Goal: Communication & Community: Answer question/provide support

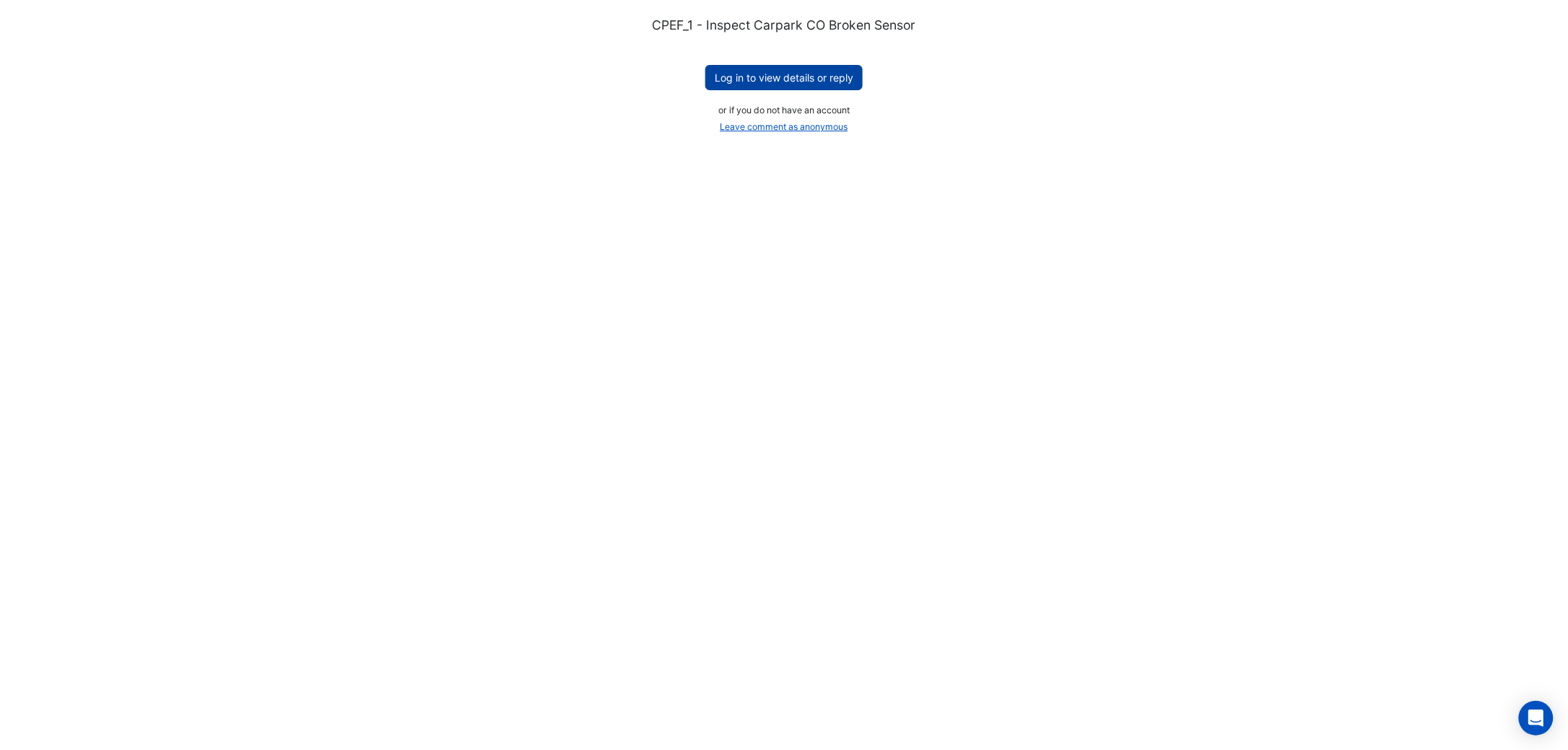
click at [764, 71] on button "Log in to view details or reply" at bounding box center [784, 78] width 157 height 25
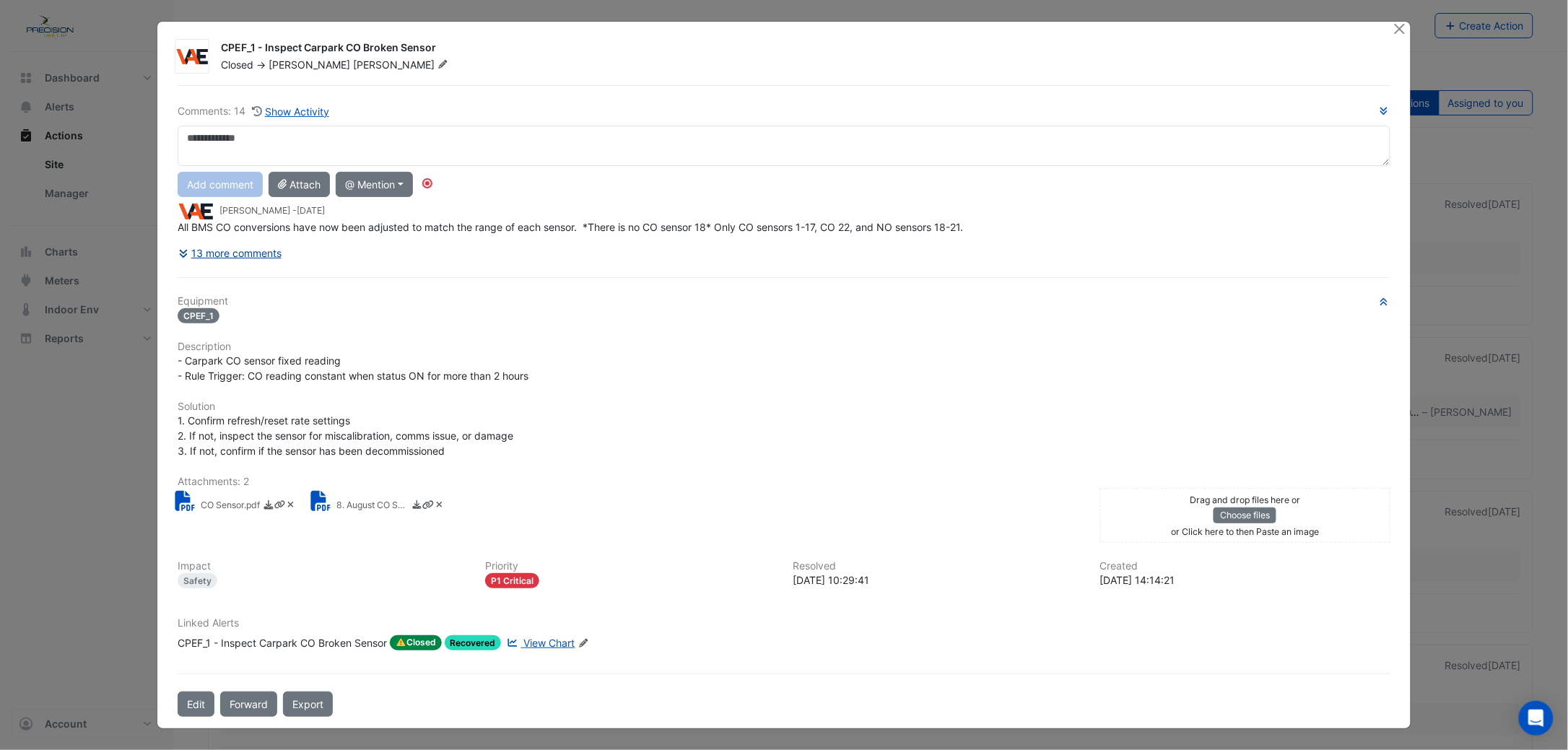
click at [259, 247] on button "13 more comments" at bounding box center [230, 253] width 104 height 25
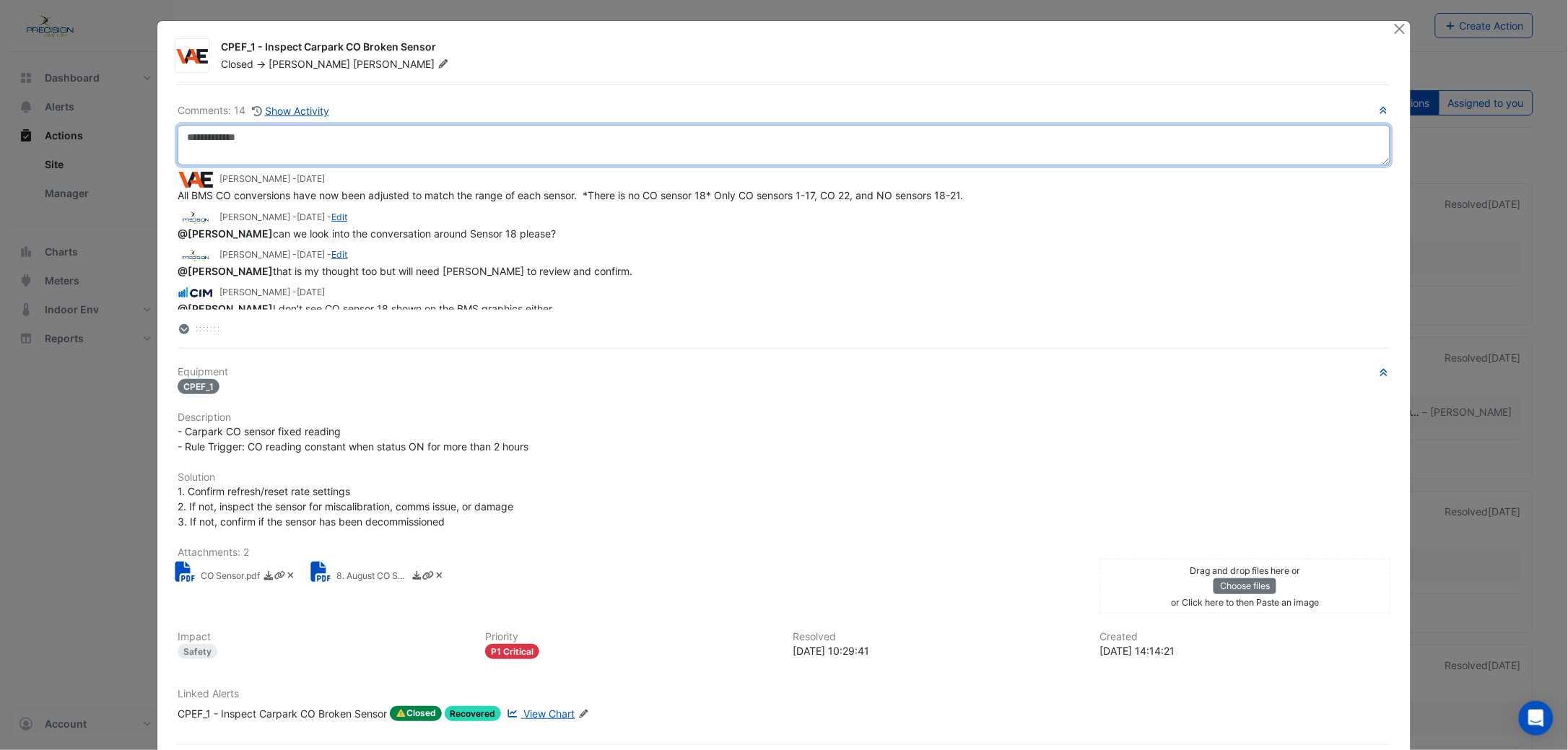
click at [259, 148] on textarea at bounding box center [784, 145] width 1213 height 40
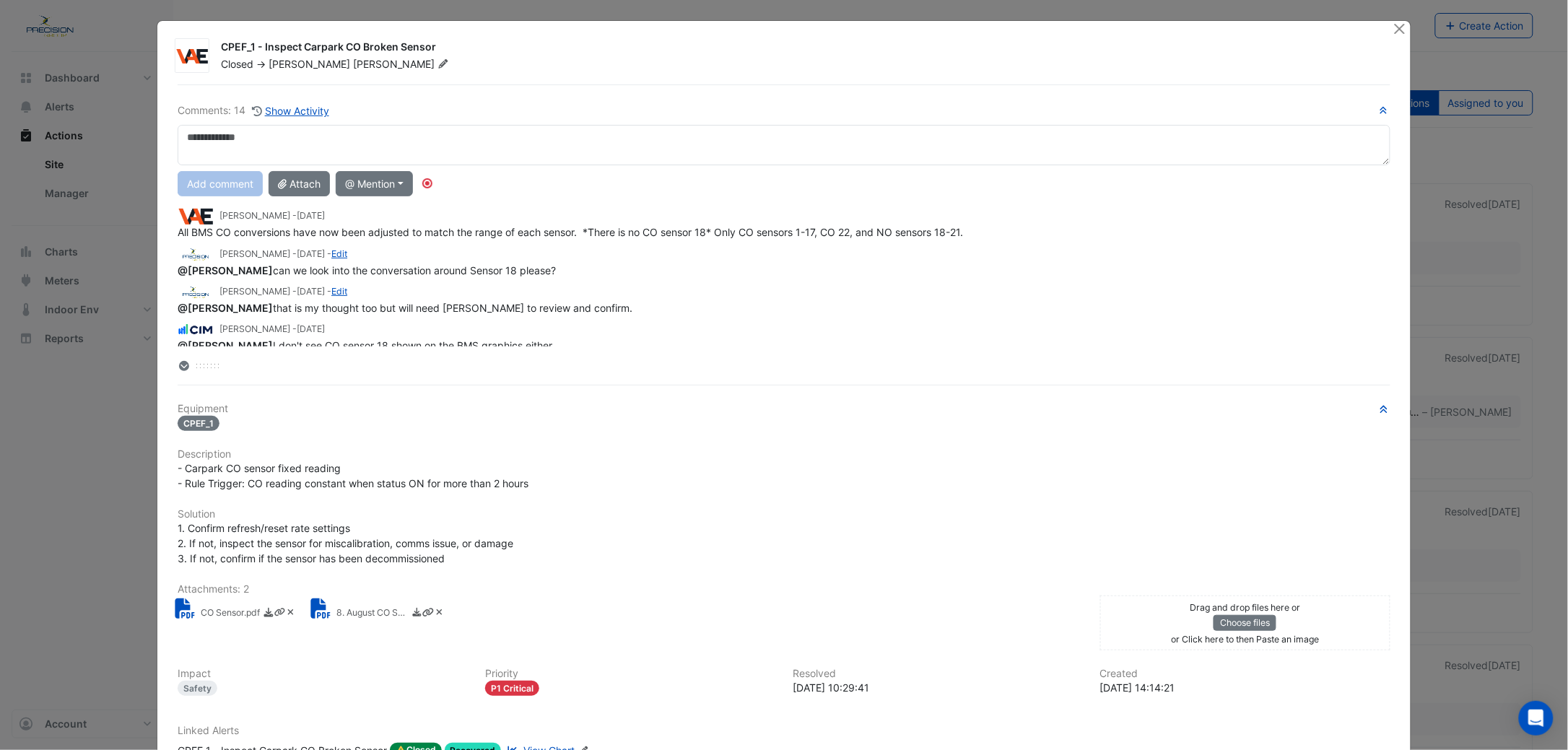
click at [179, 364] on icon at bounding box center [184, 366] width 10 height 10
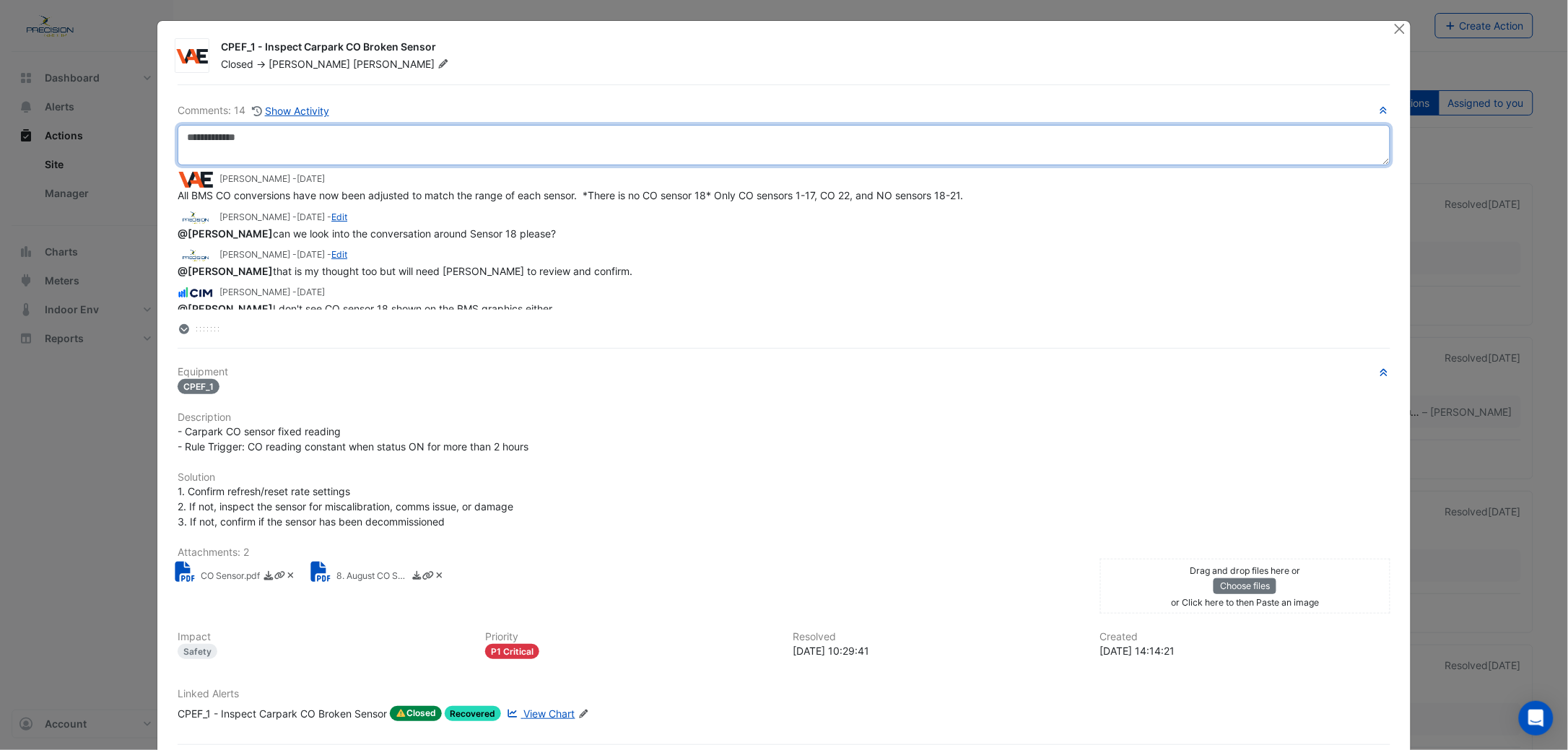
click at [257, 145] on textarea at bounding box center [784, 145] width 1213 height 40
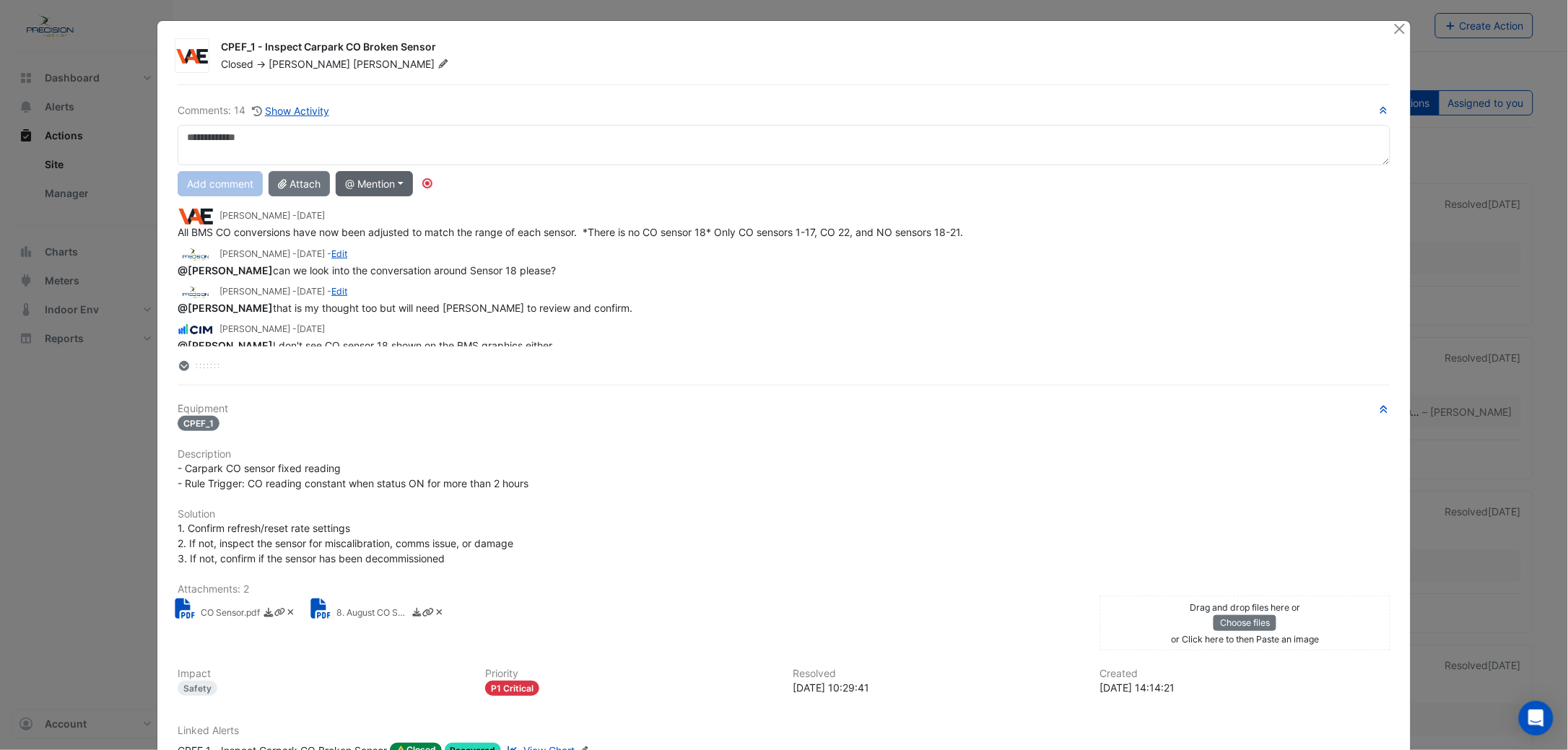
click at [374, 179] on button "@ Mention" at bounding box center [374, 183] width 78 height 25
click at [385, 297] on button "Liam Dent" at bounding box center [400, 298] width 129 height 27
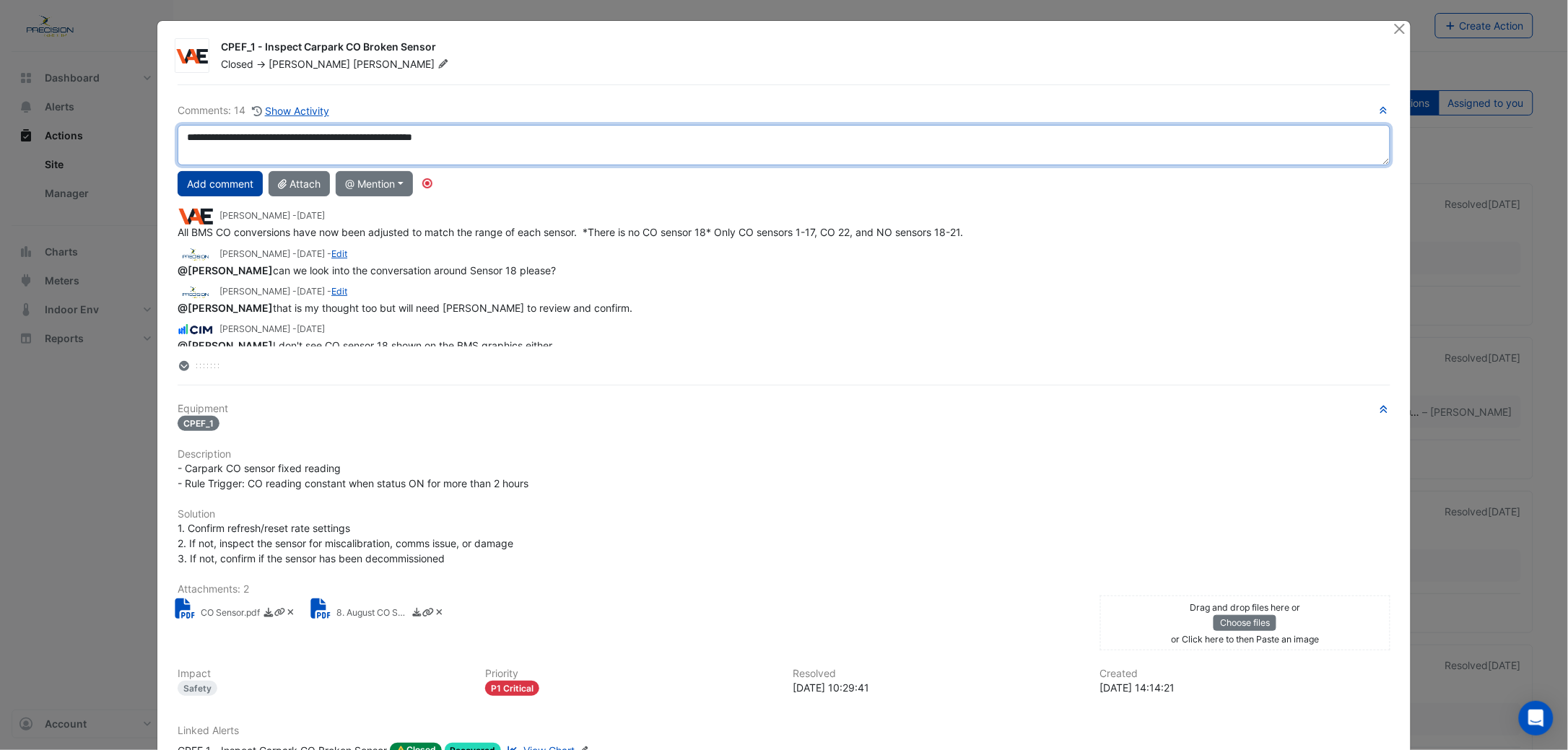
type textarea "**********"
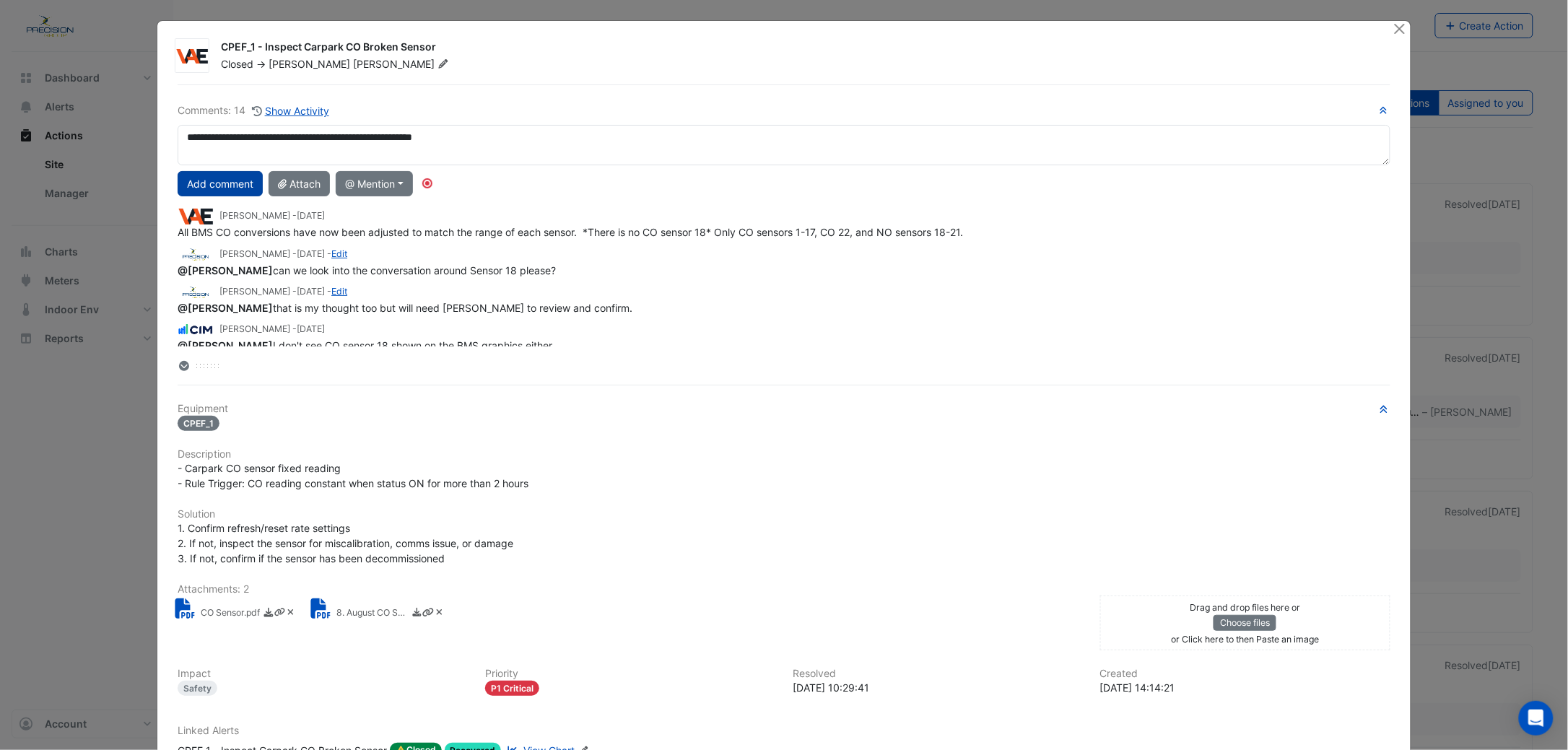
click at [215, 171] on button "Add comment" at bounding box center [220, 183] width 85 height 25
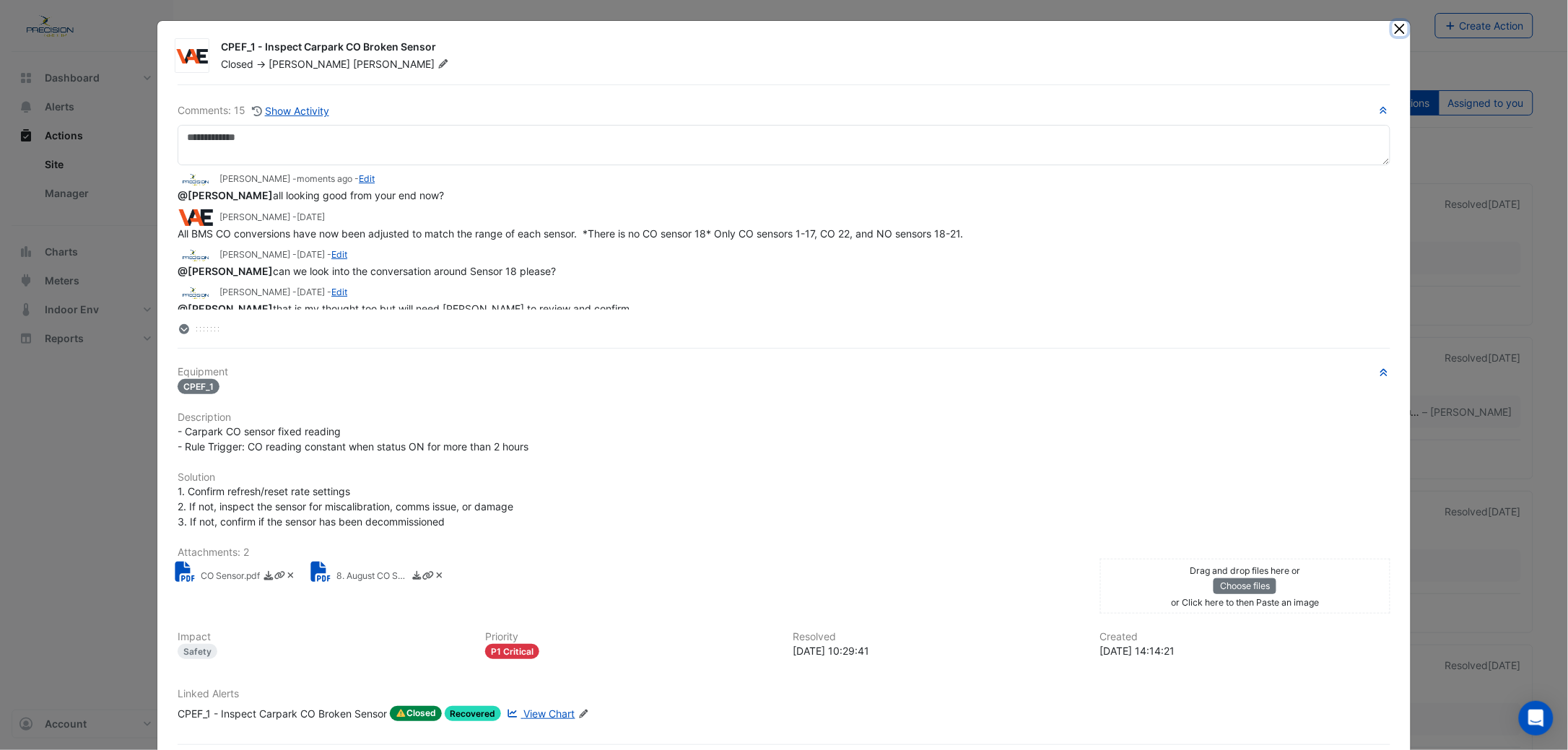
click at [1393, 27] on button "Close" at bounding box center [1400, 28] width 15 height 15
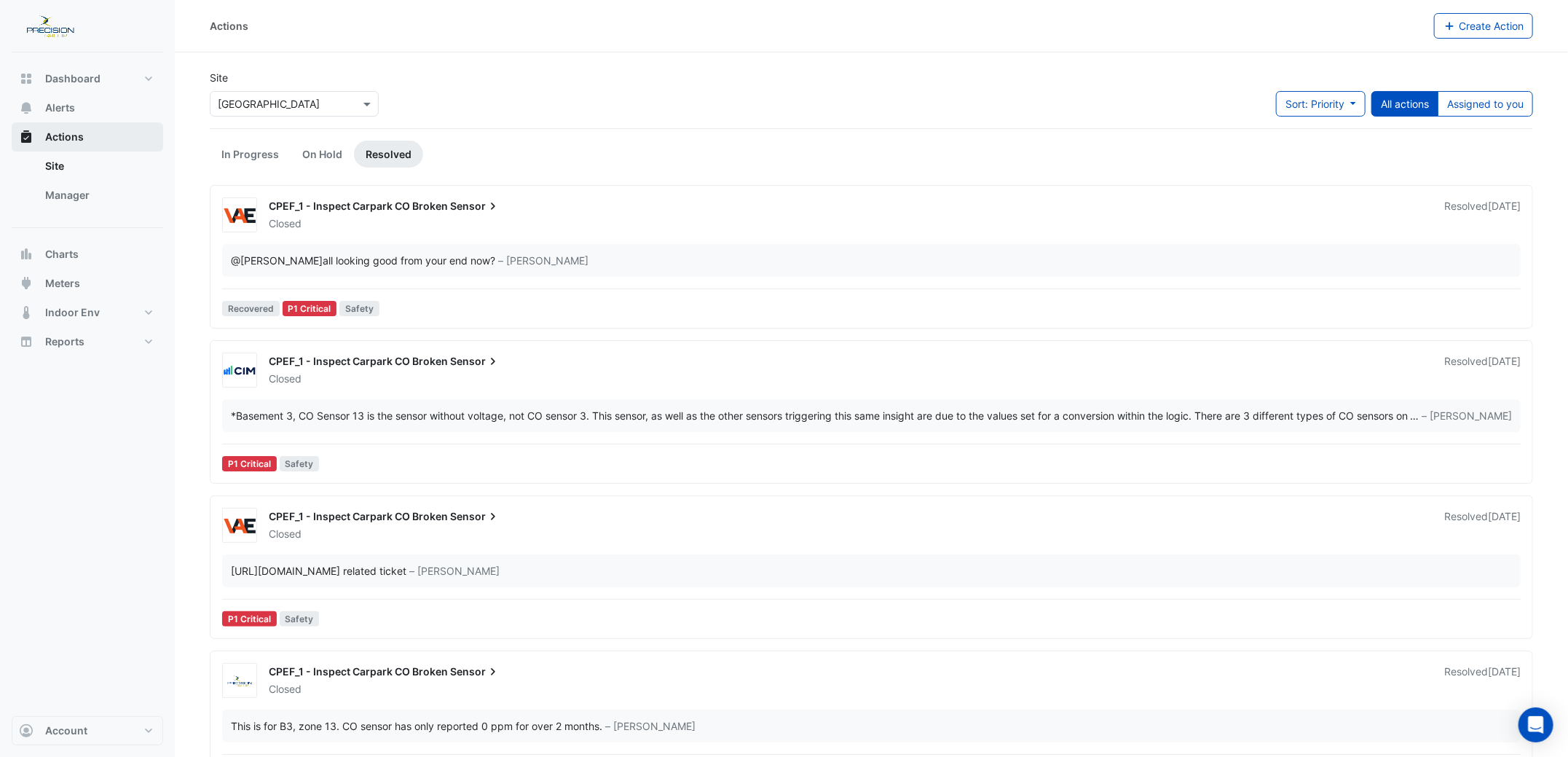
click at [54, 129] on span "Actions" at bounding box center [64, 136] width 38 height 14
click at [1311, 104] on span "Sort: Priority" at bounding box center [1315, 104] width 59 height 12
click at [55, 102] on span "Alerts" at bounding box center [60, 108] width 30 height 14
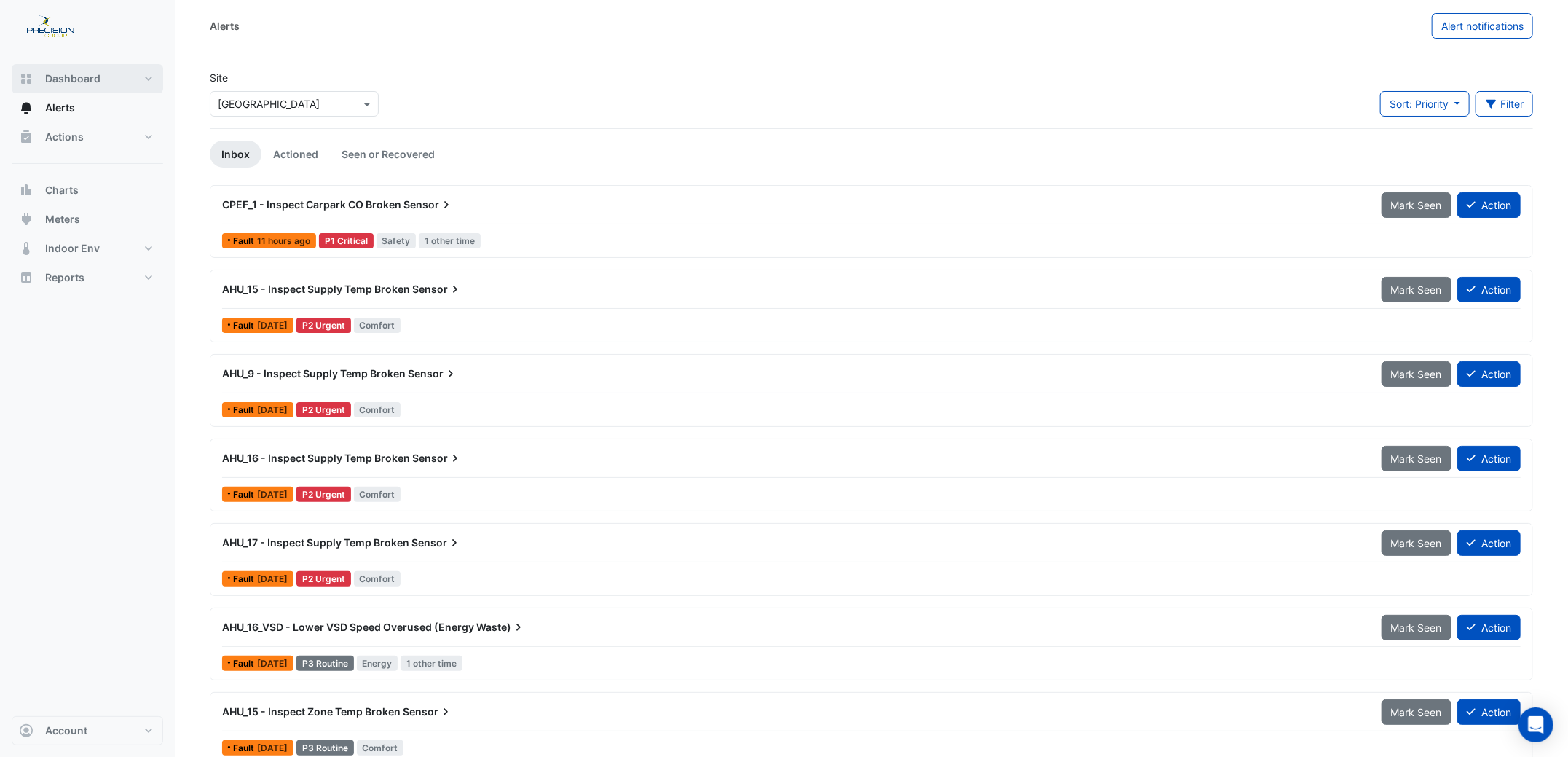
click at [54, 81] on span "Dashboard" at bounding box center [73, 78] width 56 height 14
select select "***"
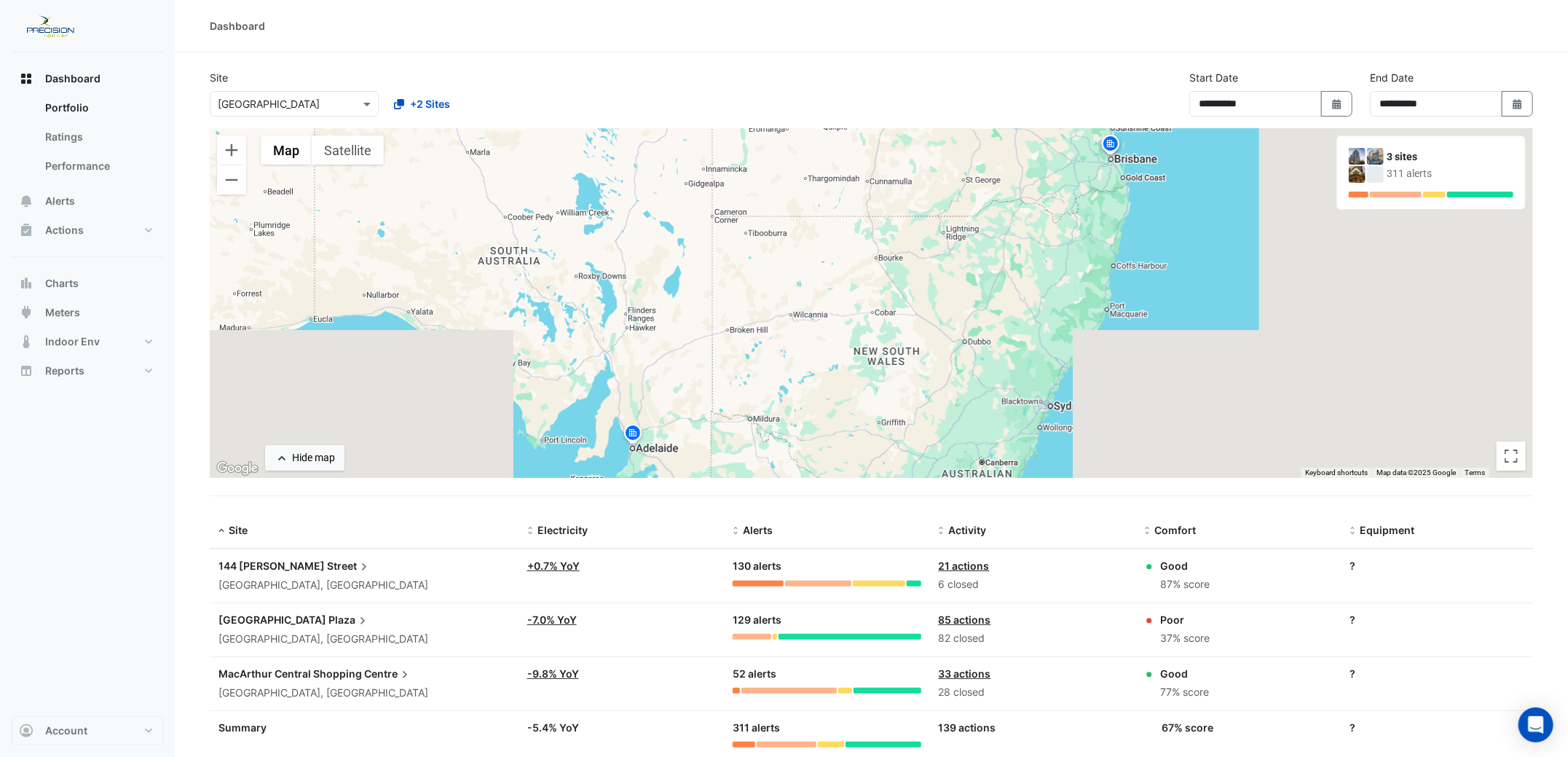
click at [259, 673] on span "MacArthur Central Shopping" at bounding box center [290, 673] width 144 height 12
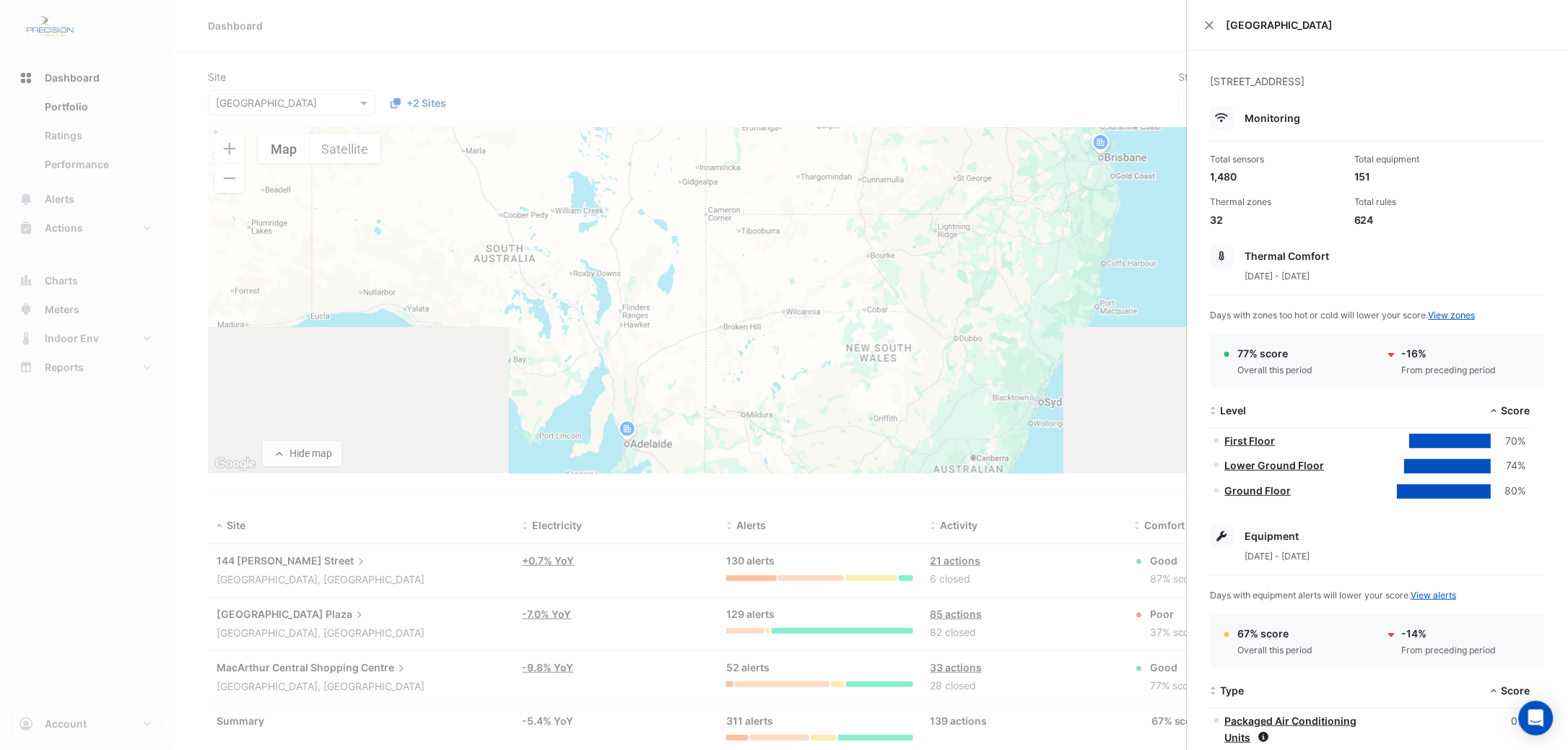
click at [280, 67] on ngb-offcanvas-backdrop at bounding box center [784, 375] width 1568 height 750
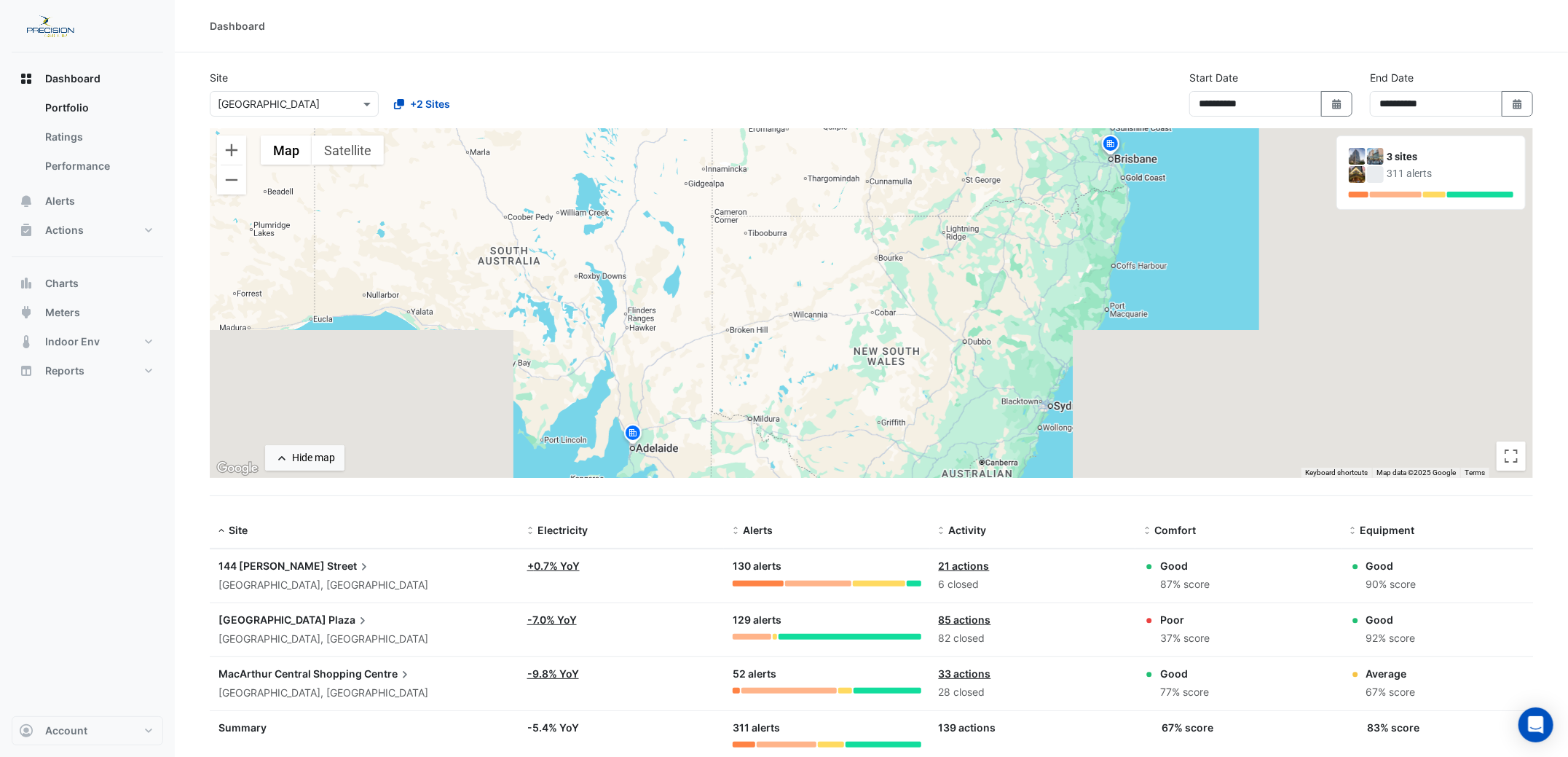
click at [55, 21] on img at bounding box center [50, 26] width 65 height 29
click at [64, 278] on span "Charts" at bounding box center [62, 283] width 34 height 14
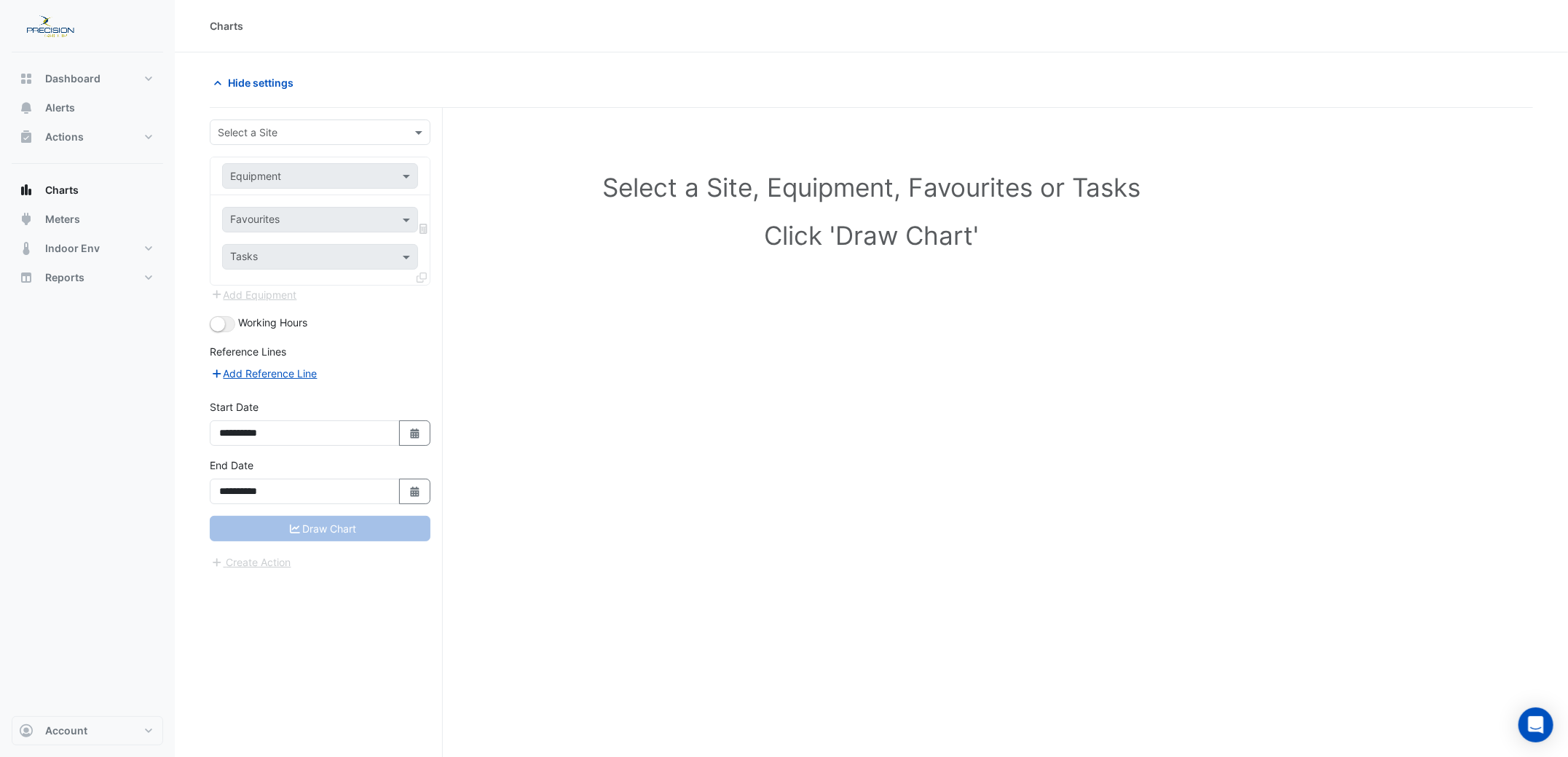
click at [232, 129] on input "text" at bounding box center [305, 133] width 175 height 15
click at [260, 200] on span "MacArthur Central Shopping Centre" at bounding box center [273, 205] width 102 height 12
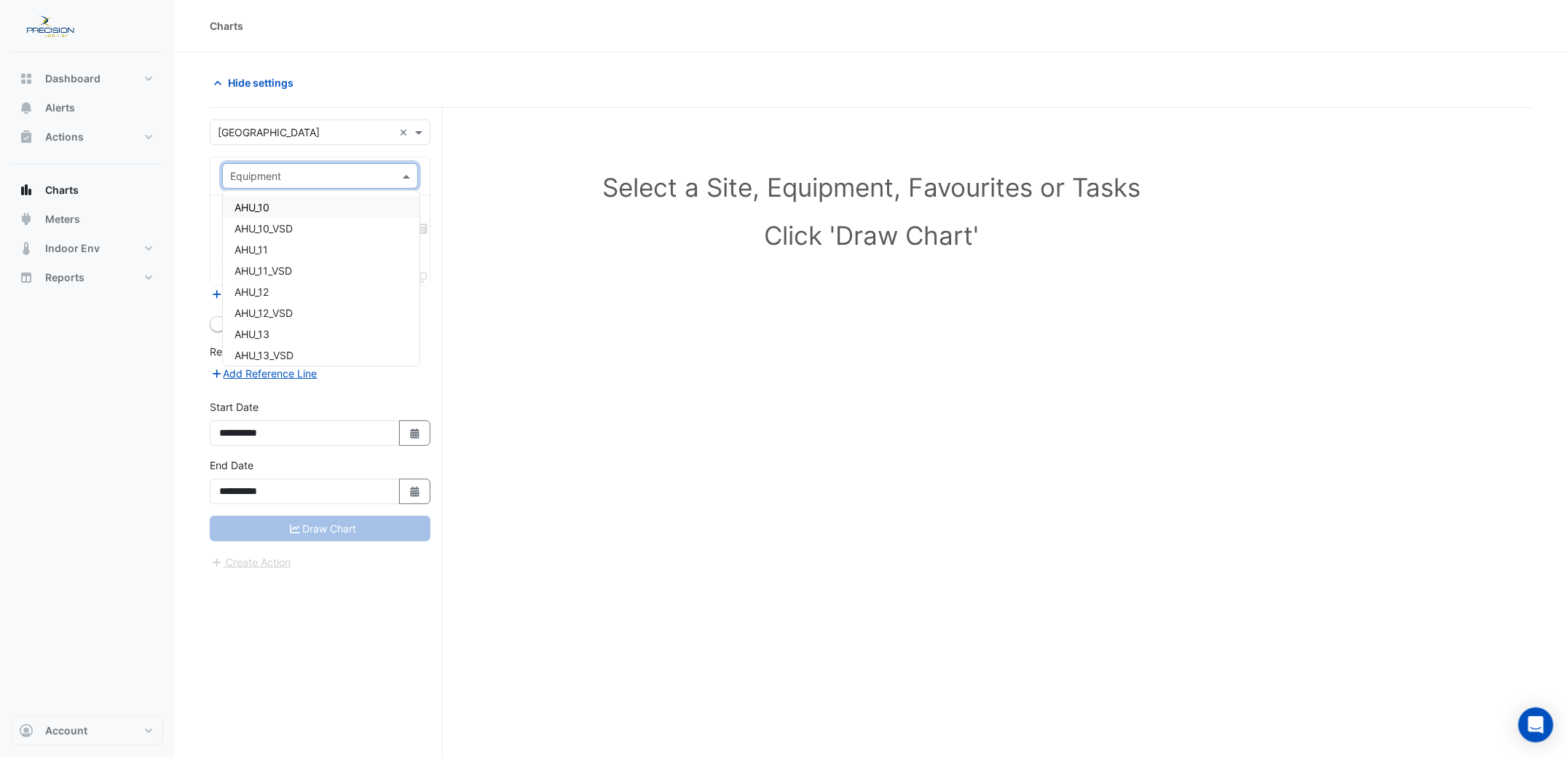
click at [258, 178] on input "text" at bounding box center [305, 177] width 150 height 15
type input "***"
click at [281, 204] on span "CHILLER_APPLE" at bounding box center [273, 207] width 77 height 12
click at [300, 436] on input "**********" at bounding box center [305, 433] width 190 height 26
click at [332, 528] on div "Draw Chart" at bounding box center [320, 529] width 220 height 26
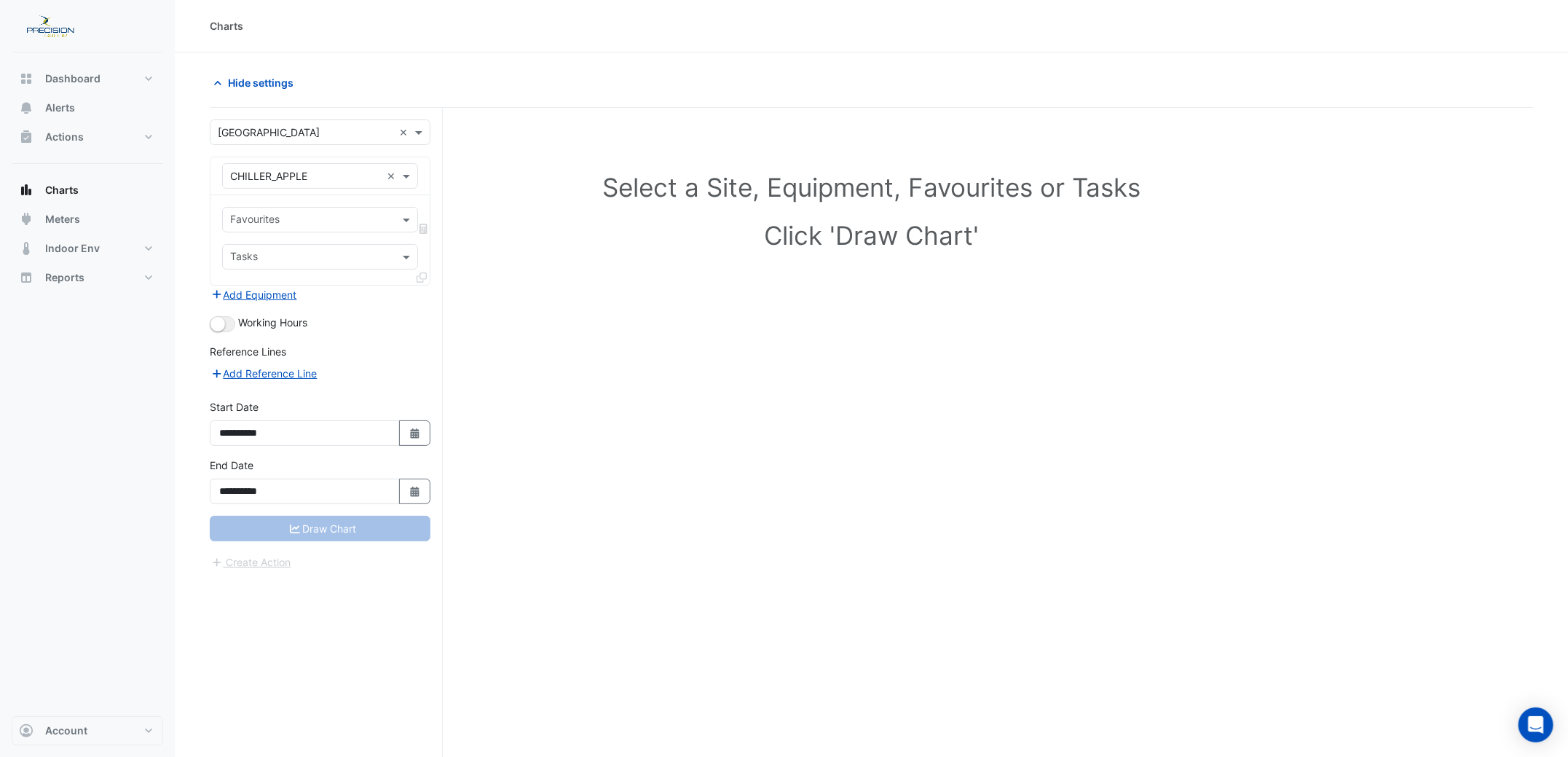
click at [332, 513] on div "**********" at bounding box center [320, 486] width 238 height 58
click at [246, 260] on input "text" at bounding box center [311, 258] width 163 height 15
click at [237, 218] on input "text" at bounding box center [311, 221] width 163 height 15
click at [271, 274] on span "Chiller Status - Plantroom, Plantroom" at bounding box center [322, 272] width 174 height 12
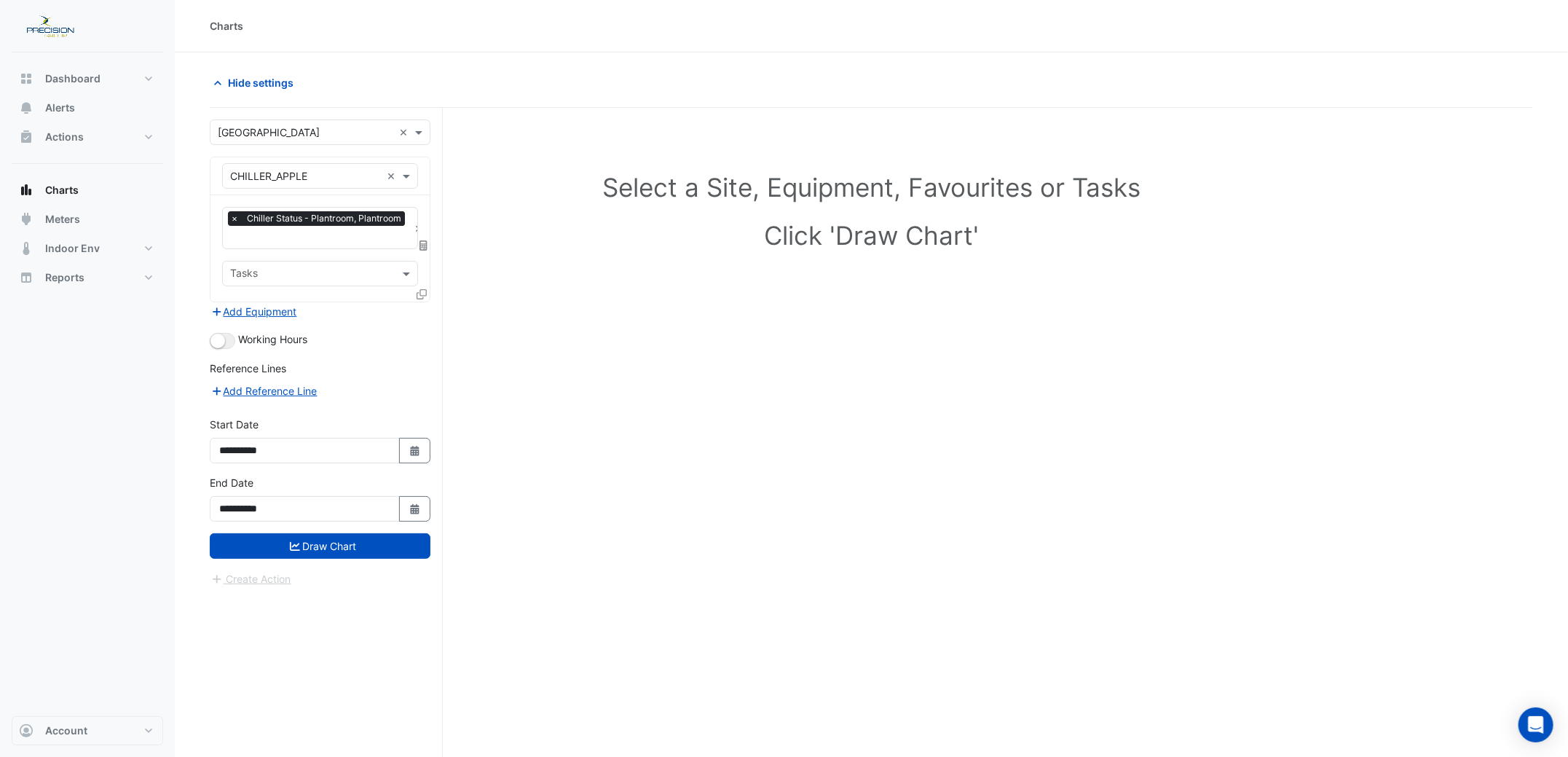
drag, startPoint x: 329, startPoint y: 540, endPoint x: 364, endPoint y: 439, distance: 106.9
click at [317, 440] on form "**********" at bounding box center [320, 354] width 220 height 468
click at [405, 446] on button "Select Date" at bounding box center [415, 451] width 32 height 26
select select "*"
select select "****"
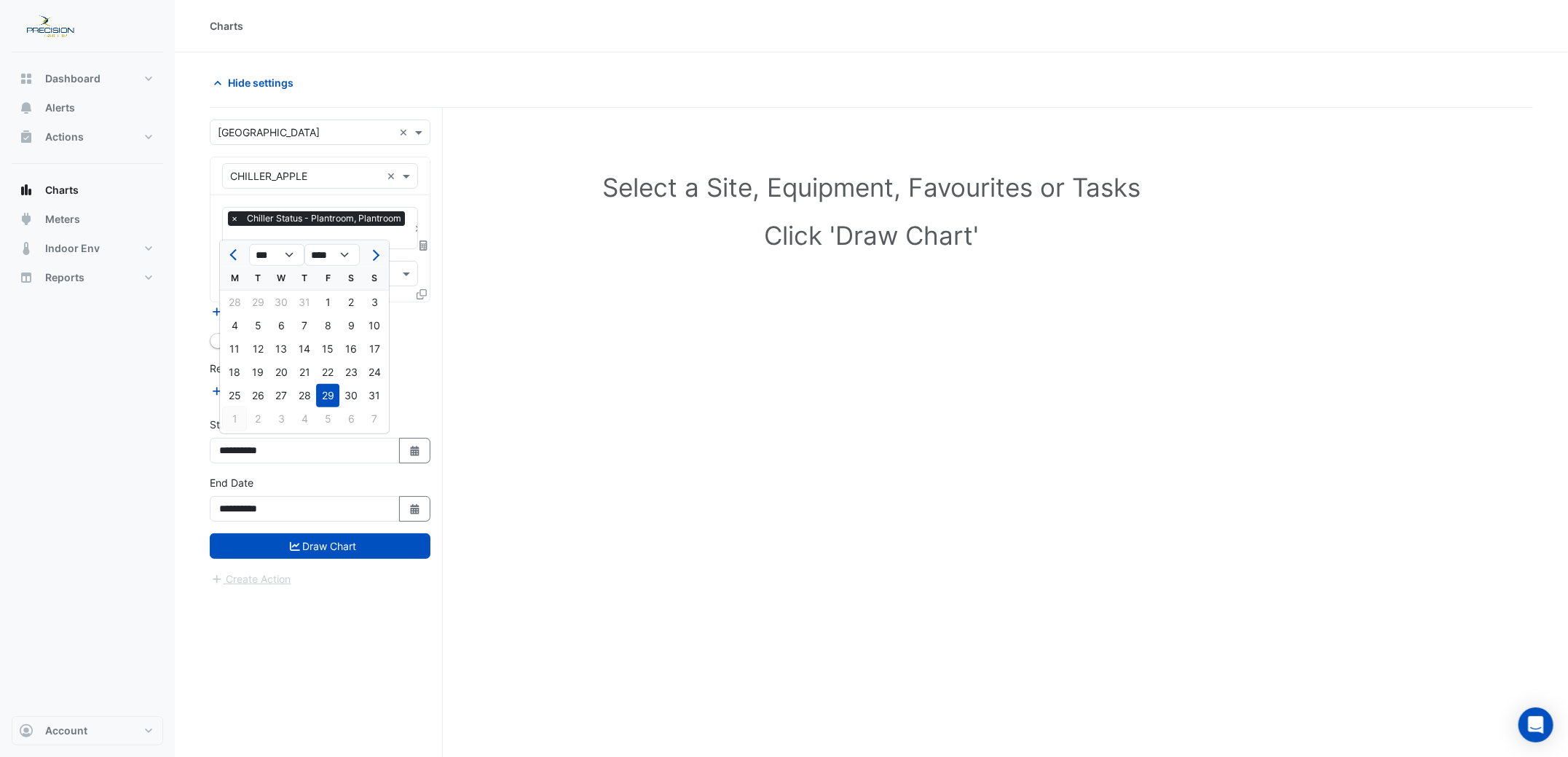
click at [226, 421] on div "1" at bounding box center [234, 418] width 23 height 23
type input "**********"
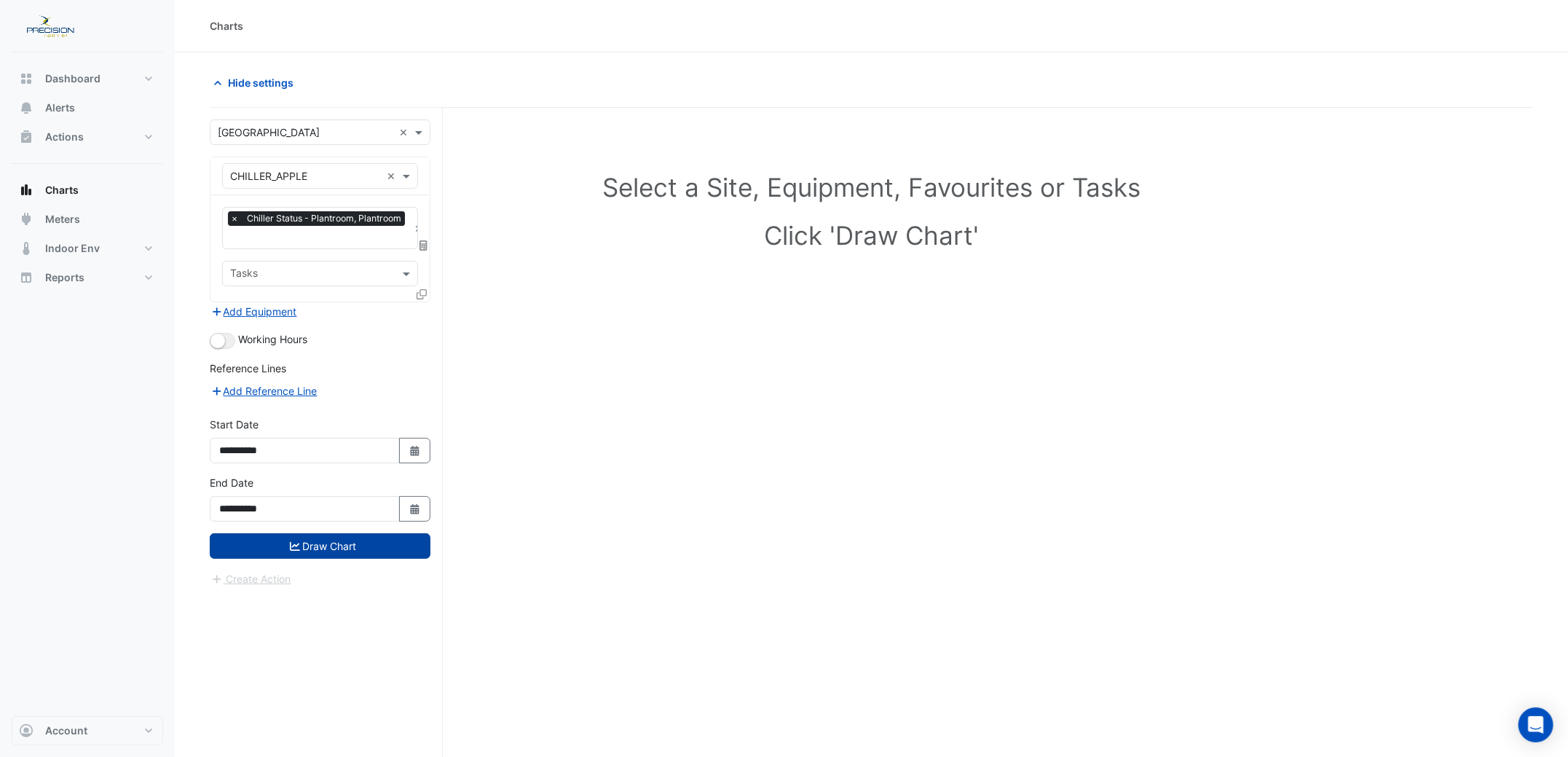
click at [328, 546] on button "Draw Chart" at bounding box center [320, 546] width 220 height 26
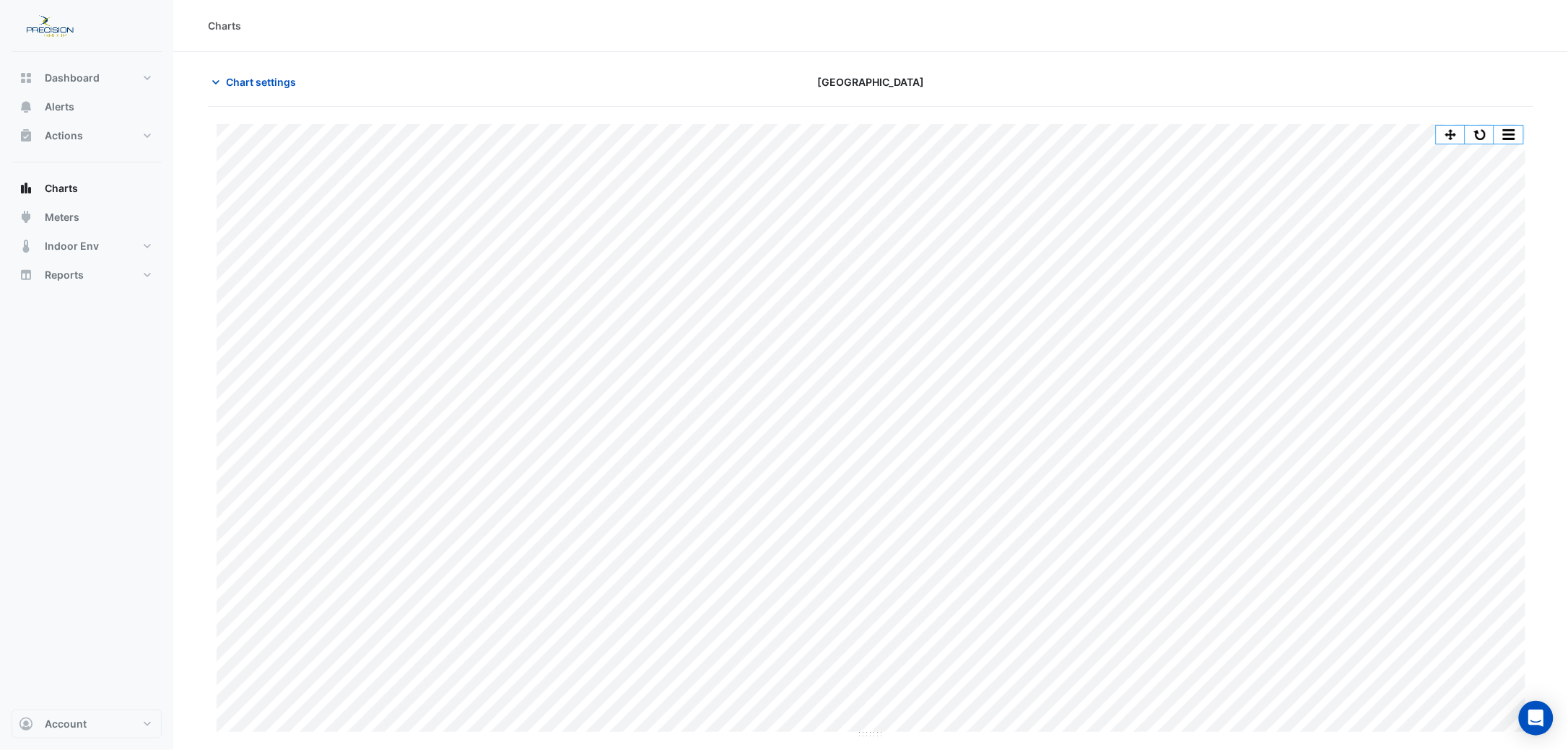
click at [53, 22] on img at bounding box center [49, 25] width 65 height 29
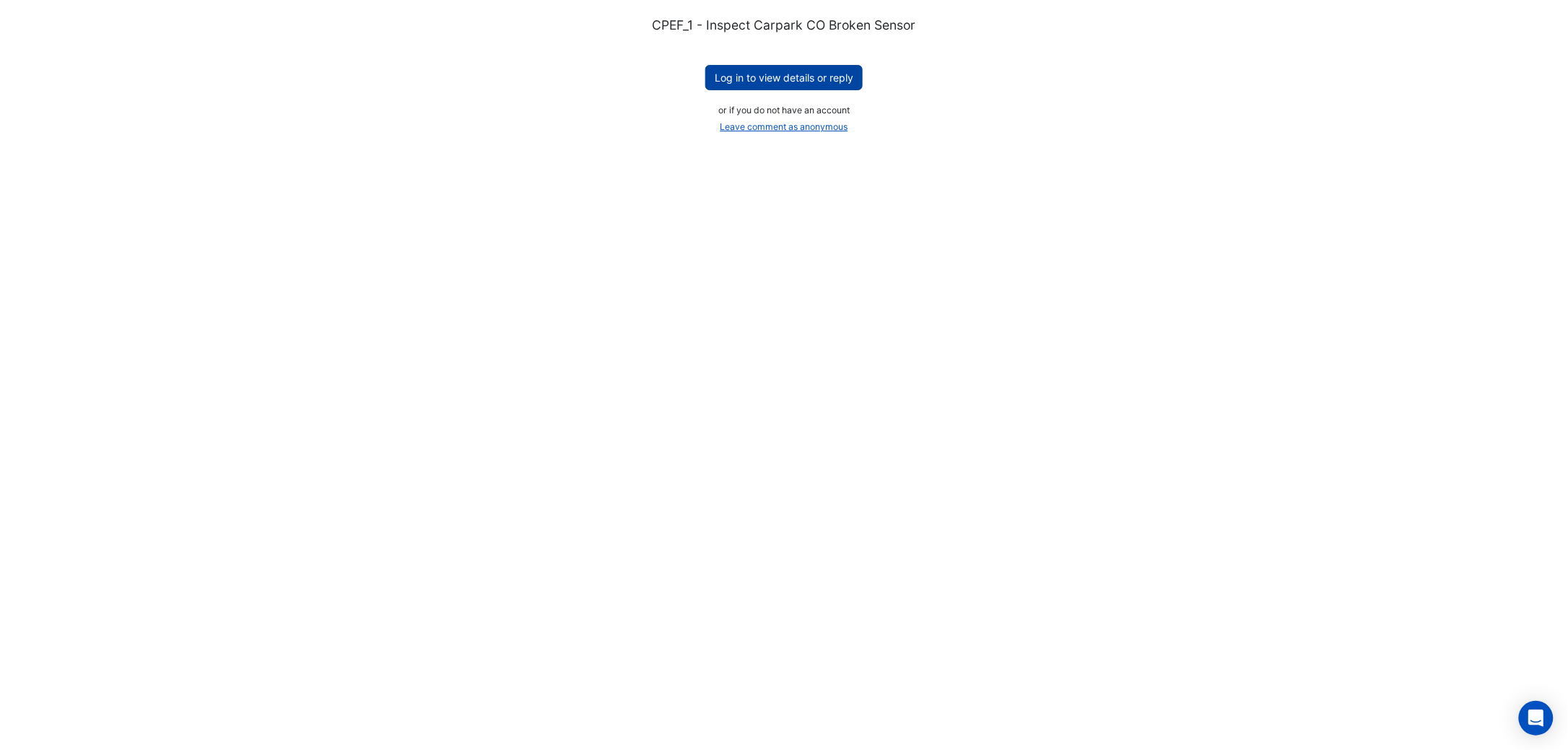
click at [799, 81] on button "Log in to view details or reply" at bounding box center [784, 78] width 157 height 25
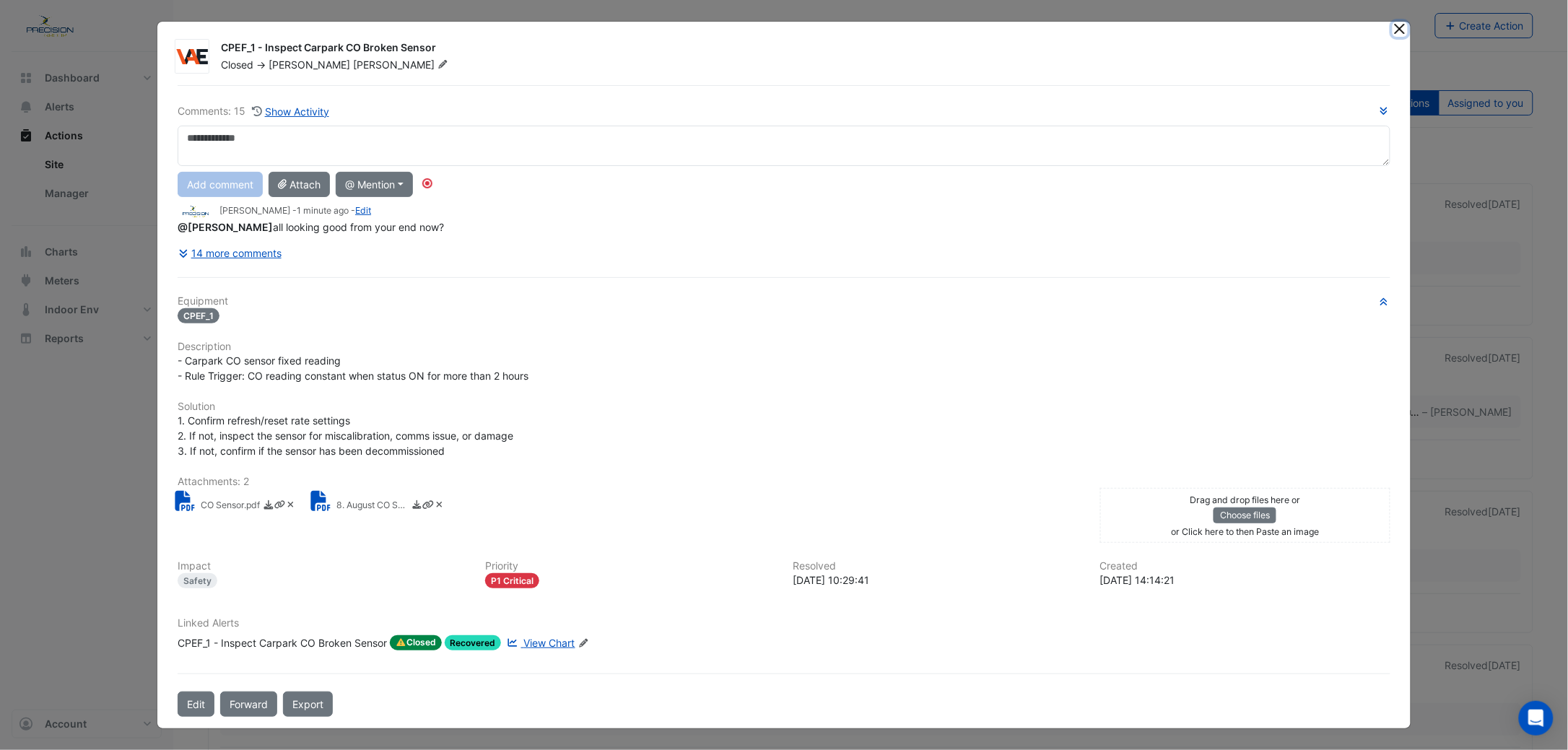
click at [1405, 30] on button "Close" at bounding box center [1400, 29] width 15 height 15
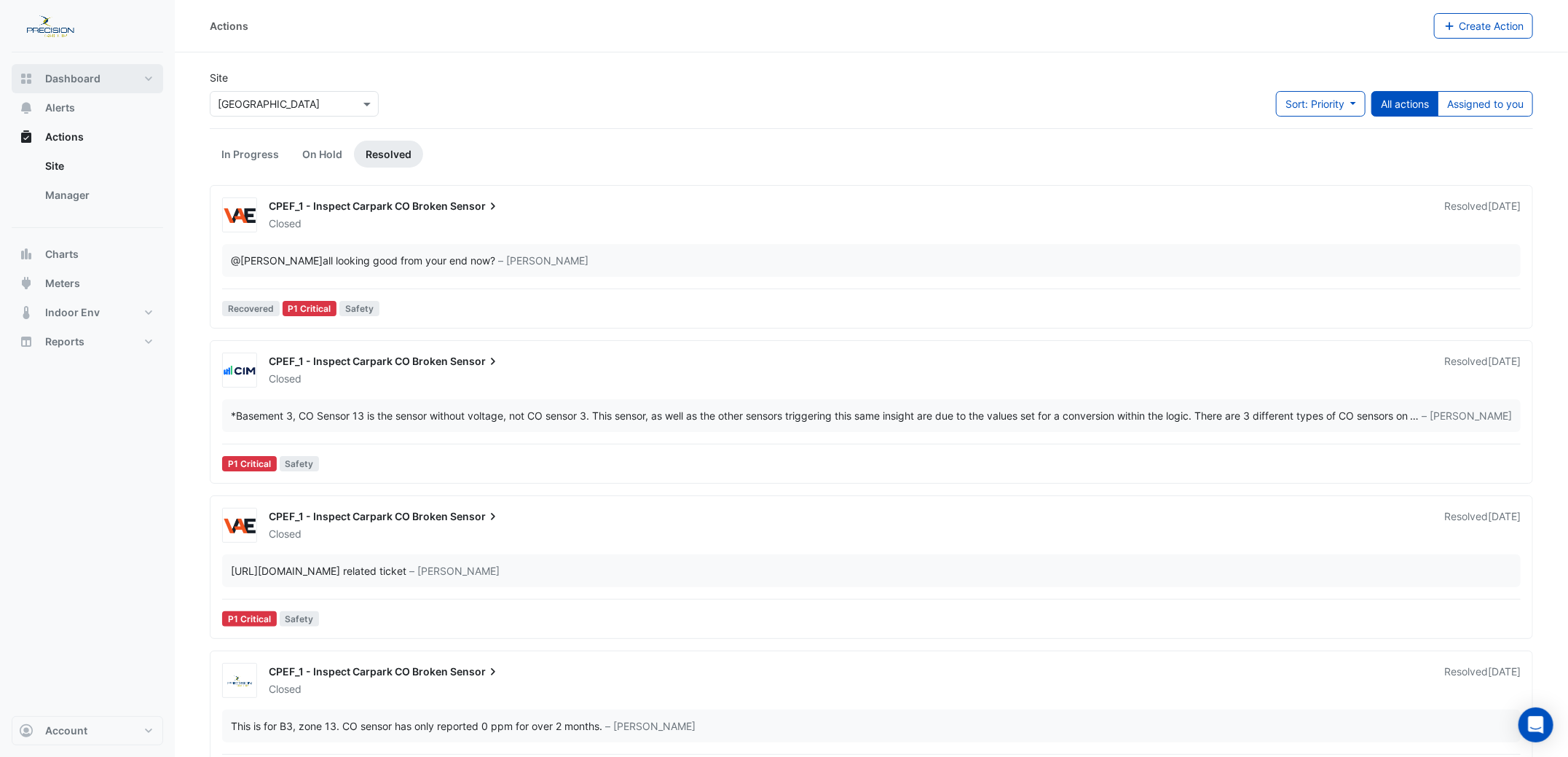
click at [68, 74] on span "Dashboard" at bounding box center [73, 78] width 56 height 14
select select "***"
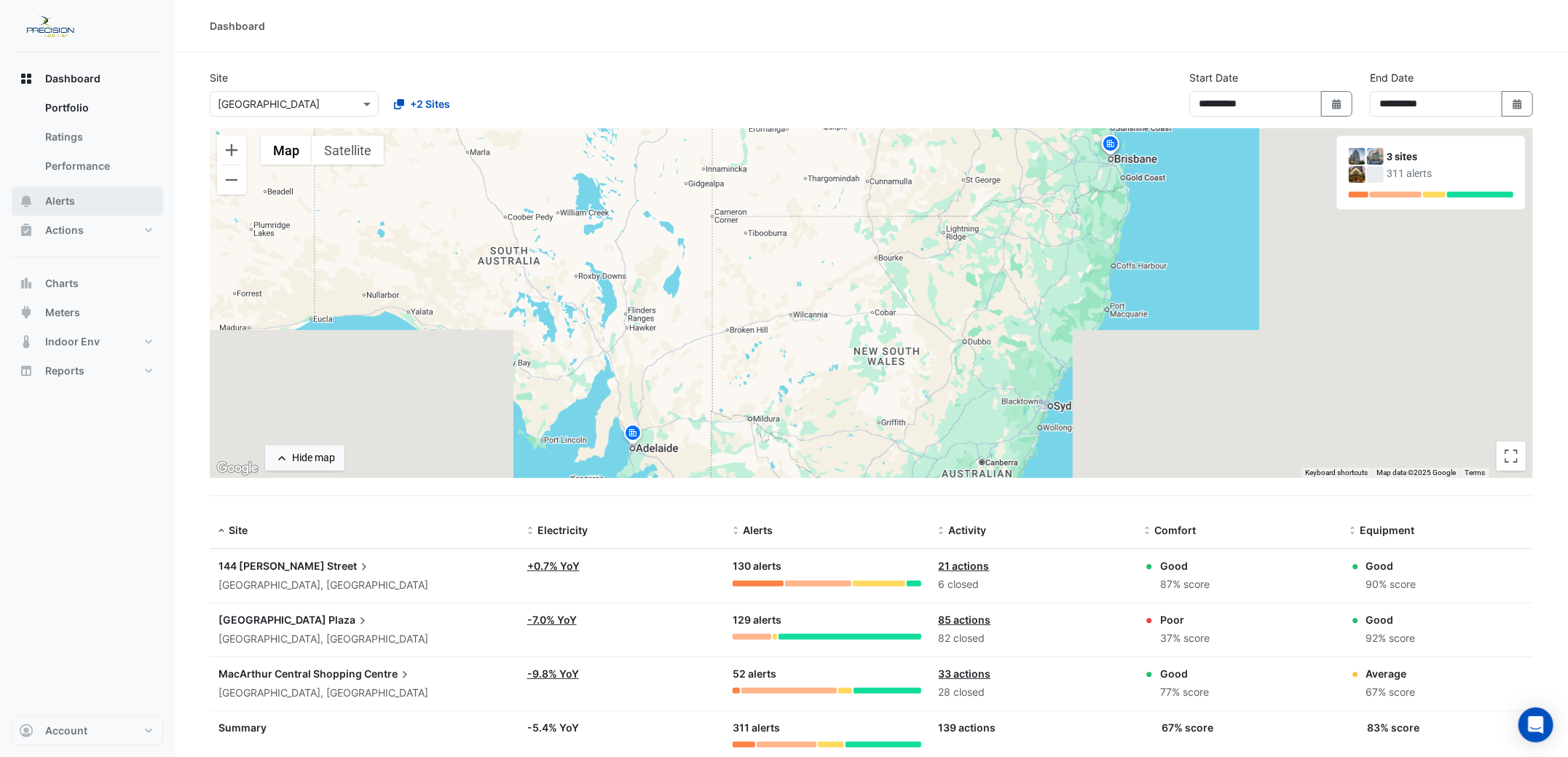
click at [60, 200] on span "Alerts" at bounding box center [60, 201] width 30 height 14
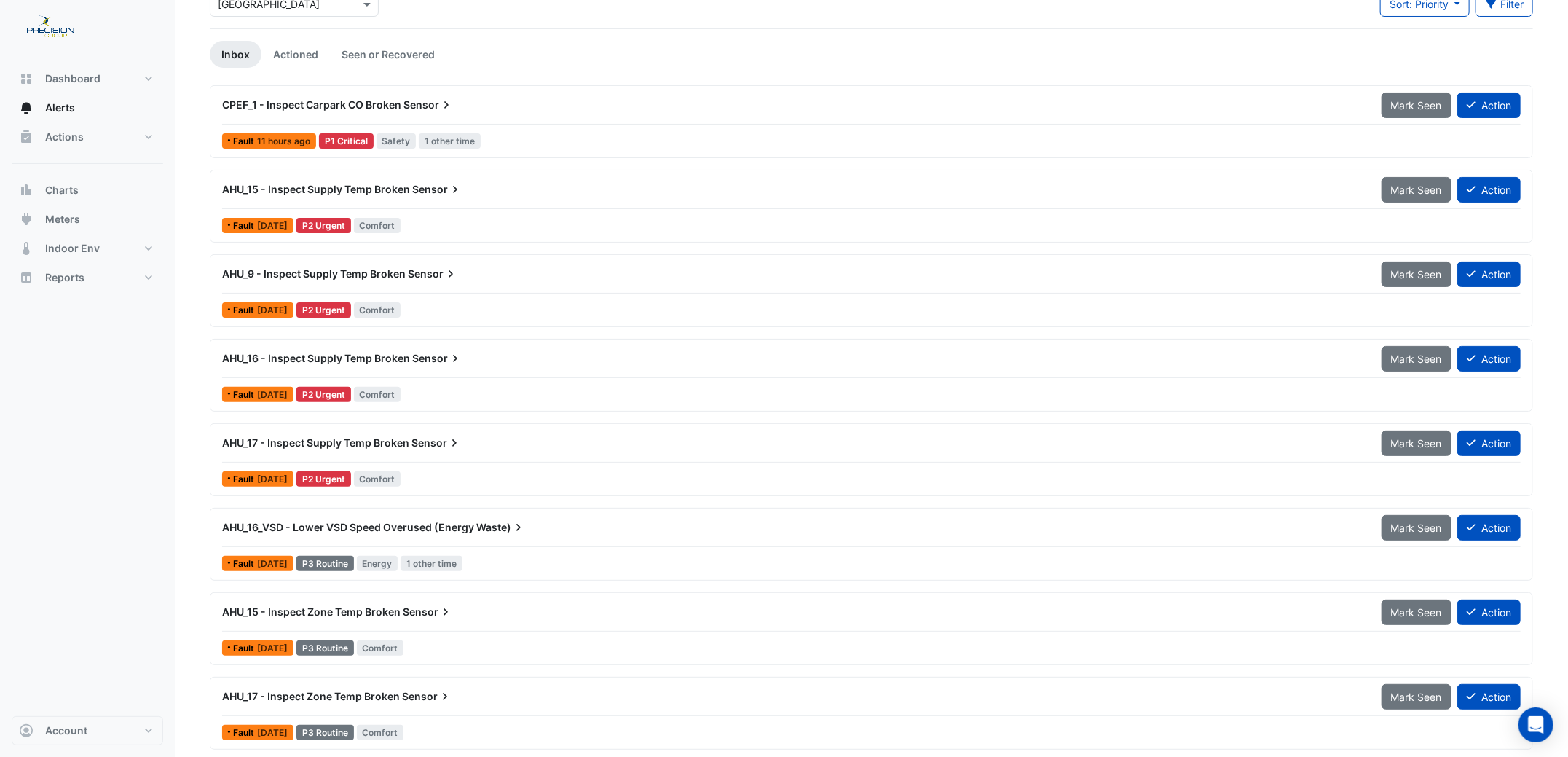
scroll to position [99, 0]
click at [289, 52] on link "Actioned" at bounding box center [296, 55] width 68 height 27
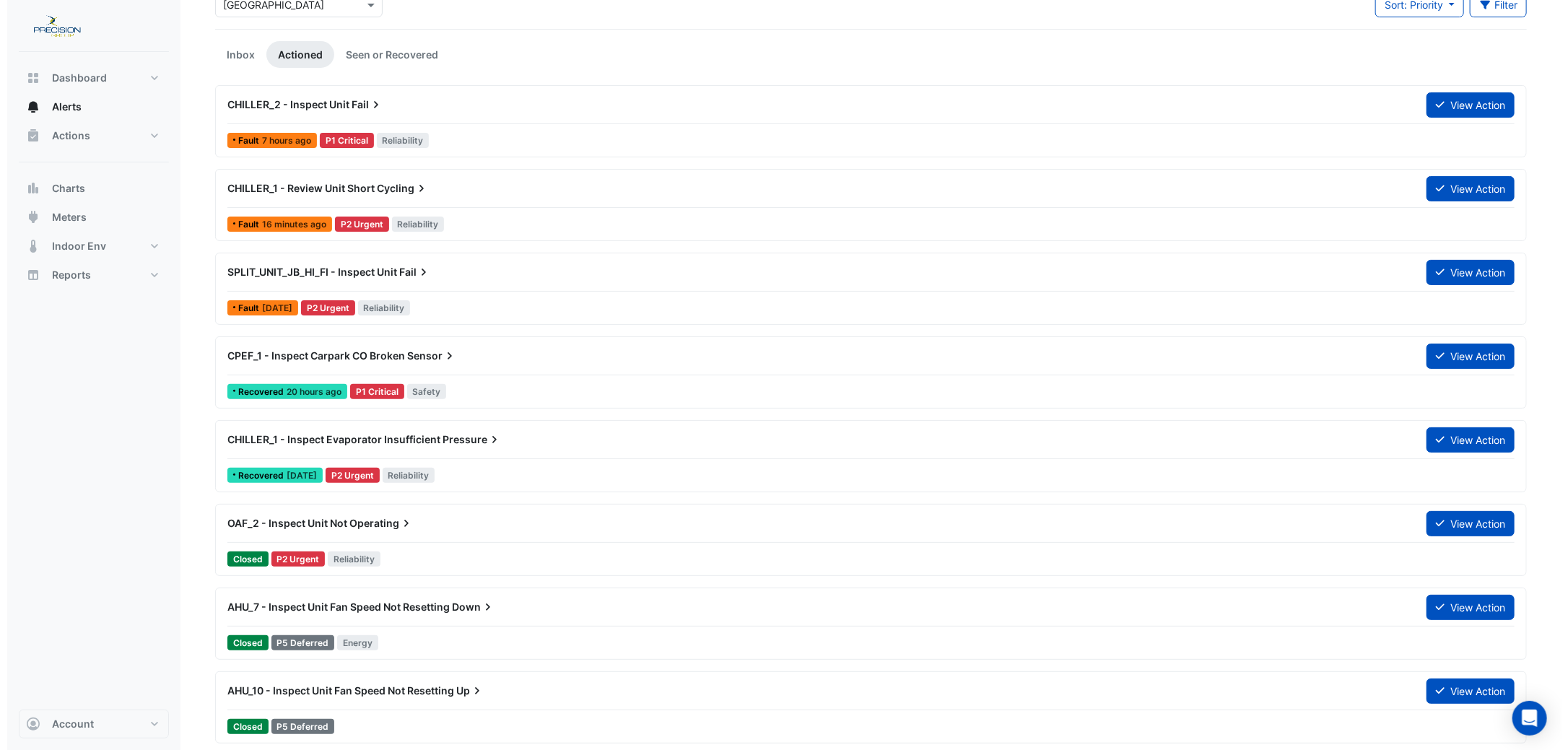
scroll to position [0, 0]
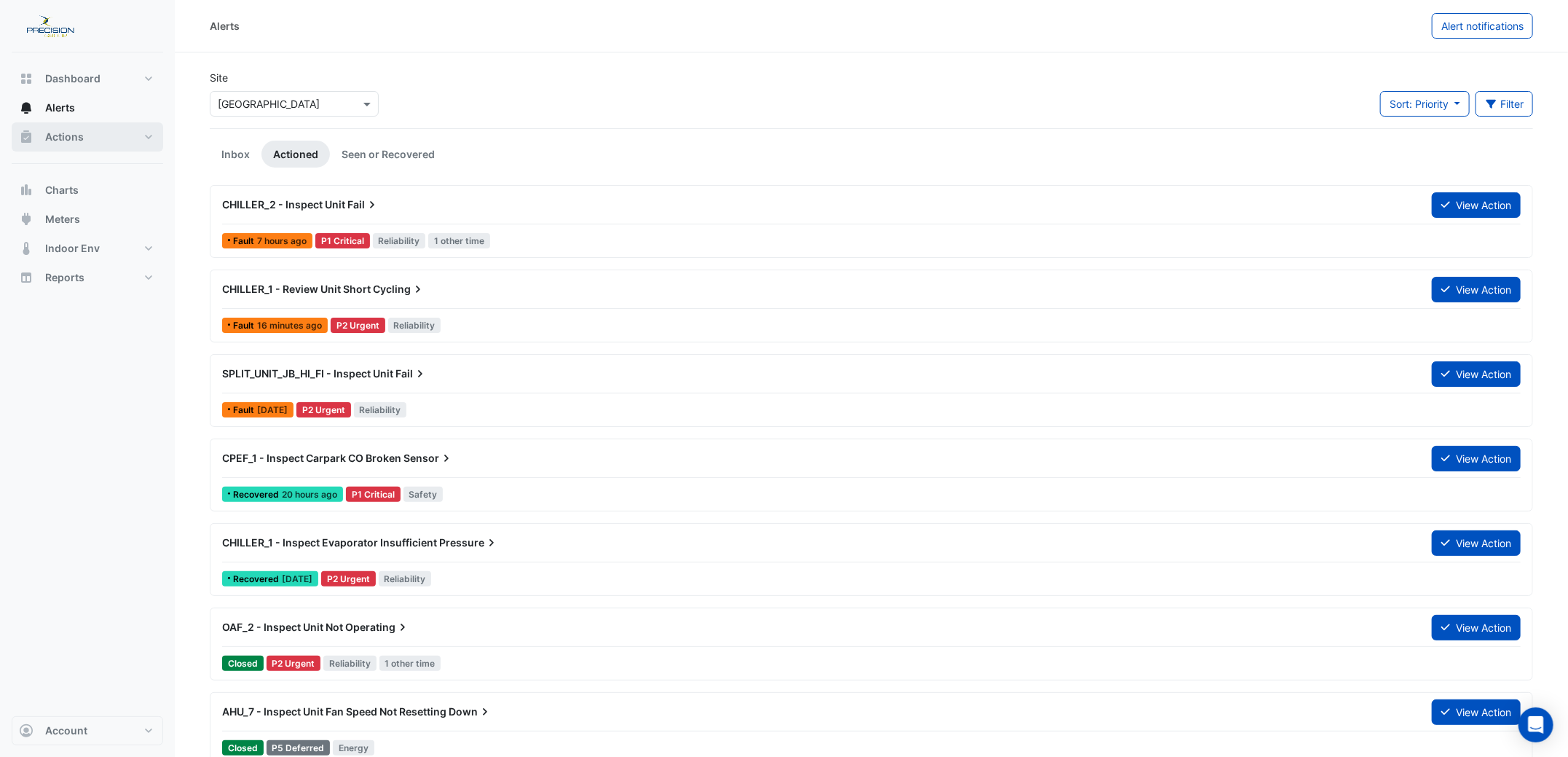
click at [66, 138] on span "Actions" at bounding box center [64, 136] width 38 height 14
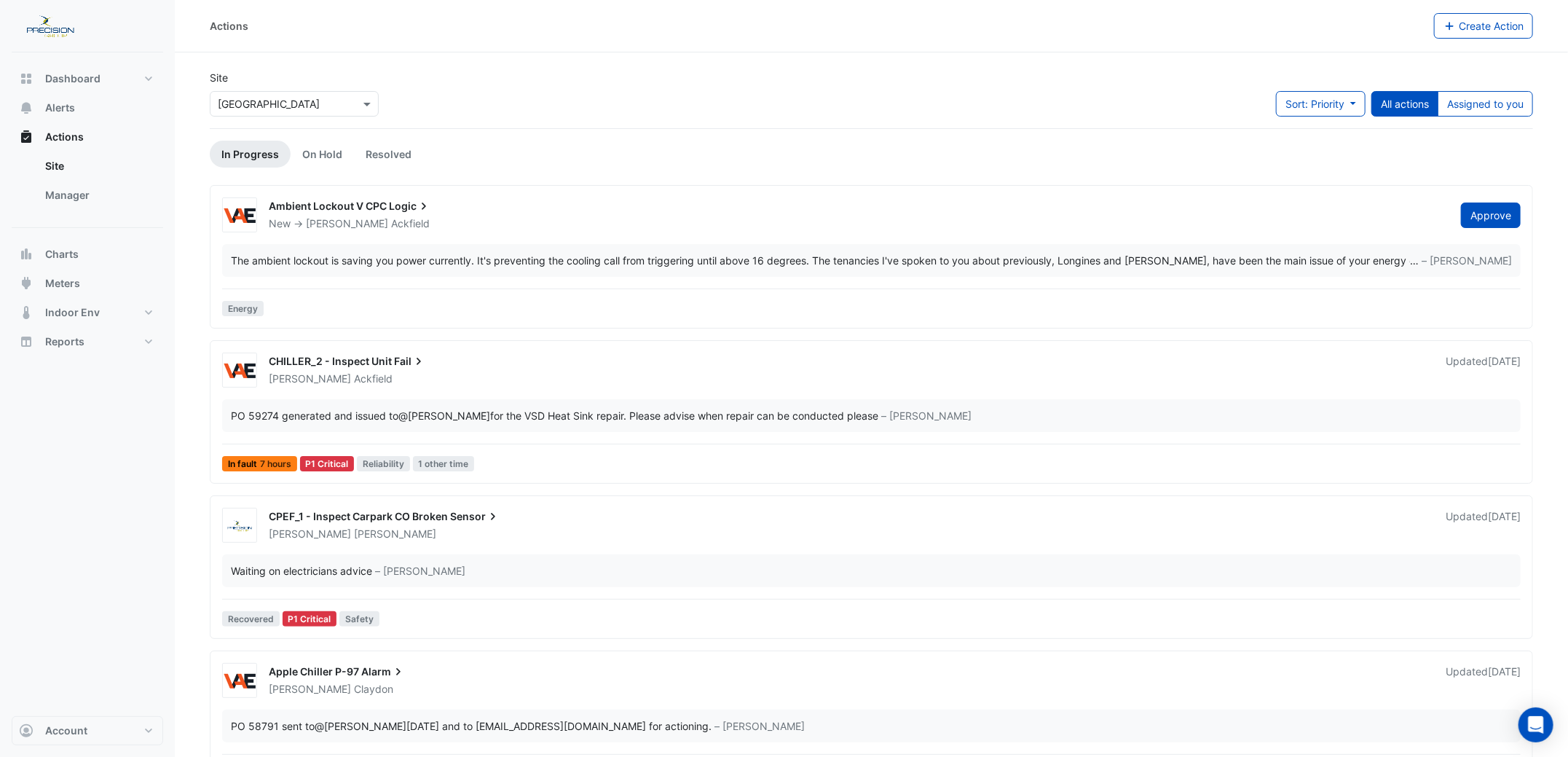
click at [236, 150] on link "In Progress" at bounding box center [250, 154] width 80 height 27
drag, startPoint x: 1479, startPoint y: 213, endPoint x: 469, endPoint y: 278, distance: 1012.1
click at [469, 278] on div "Ambient Lockout V CPC Logic New -> Brad Ackfield Approve @Brad Ackfield was sen…" at bounding box center [872, 260] width 1310 height 125
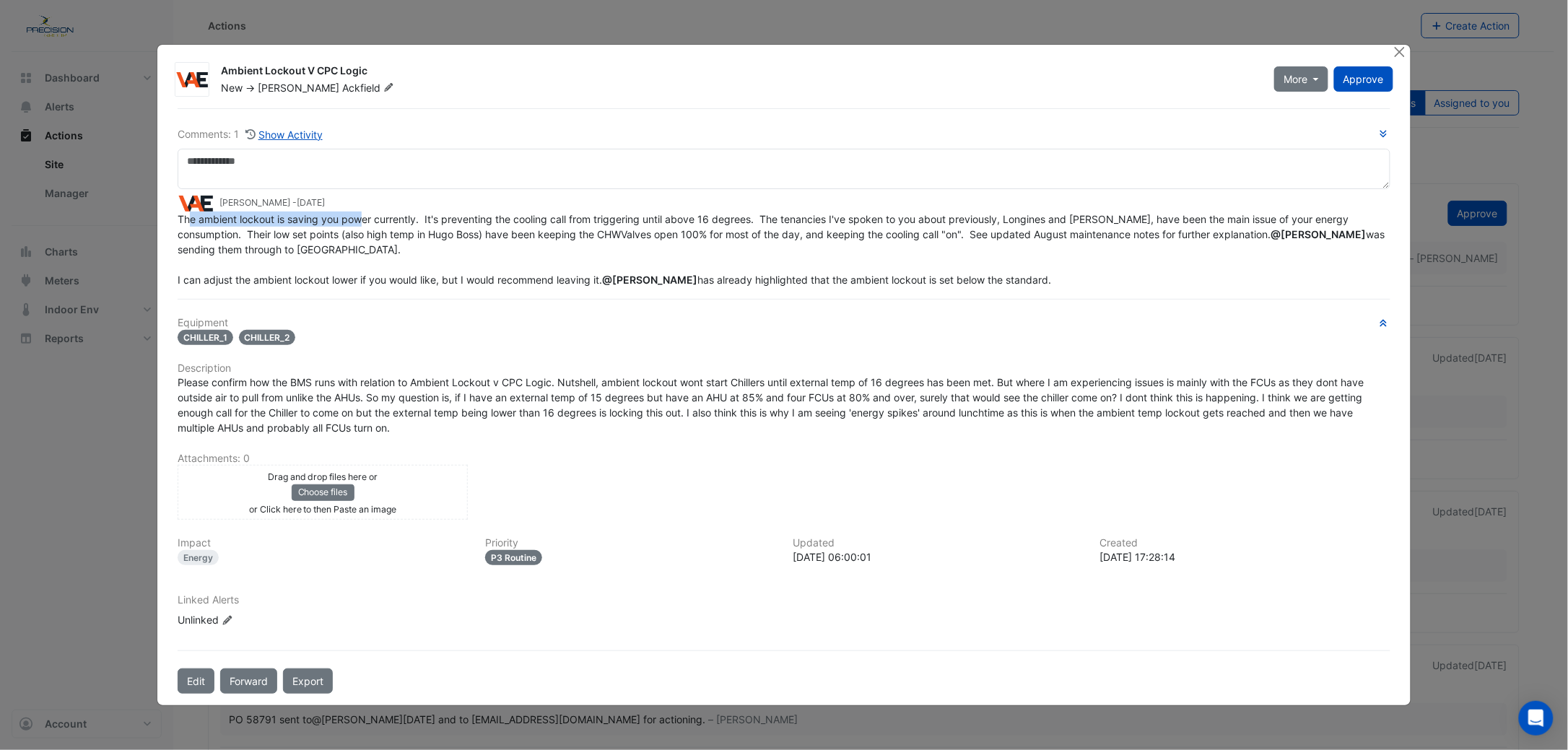
drag, startPoint x: 189, startPoint y: 219, endPoint x: 372, endPoint y: 218, distance: 183.0
click at [372, 218] on span "The ambient lockout is saving you power currently. It's preventing the cooling …" at bounding box center [782, 250] width 1210 height 73
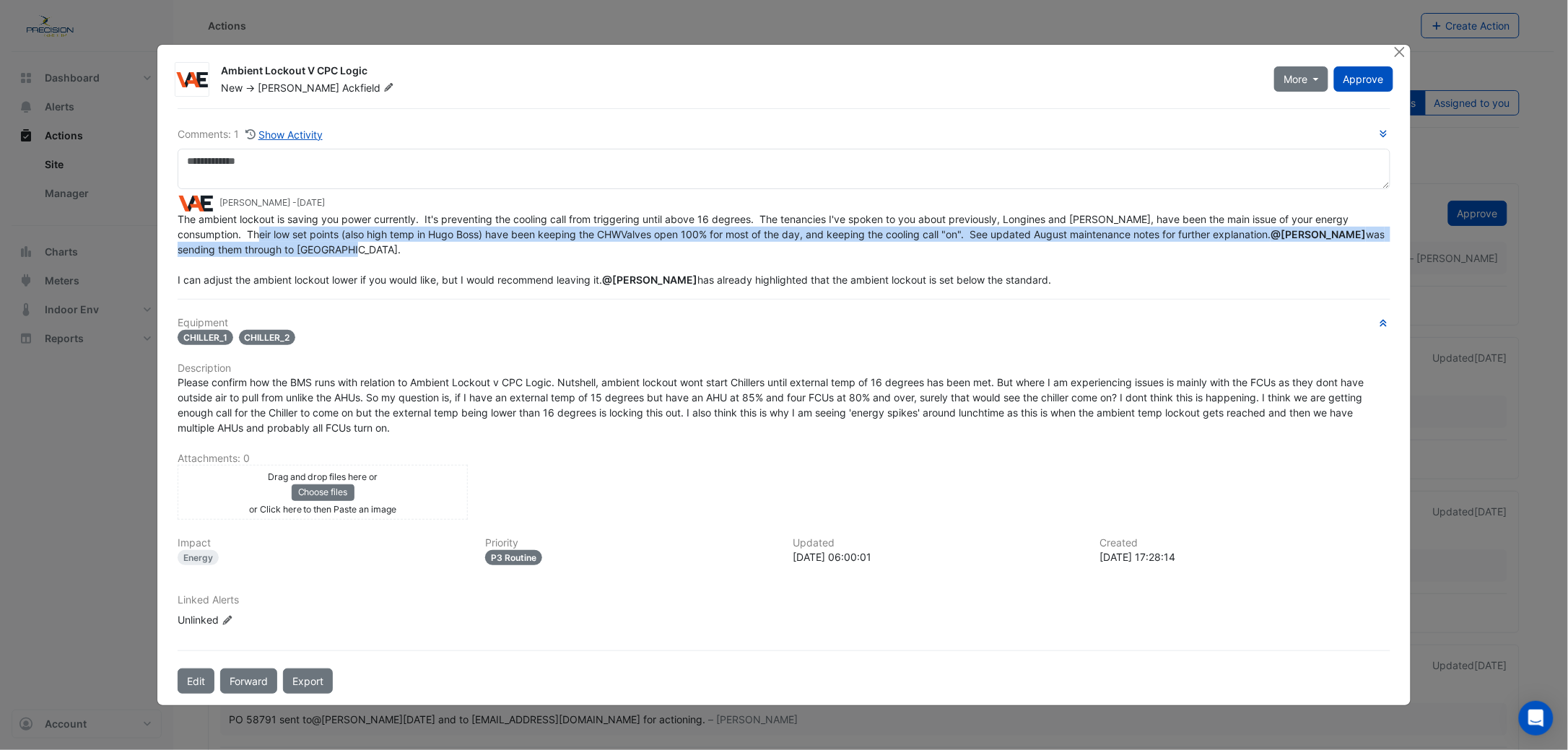
drag, startPoint x: 204, startPoint y: 239, endPoint x: 944, endPoint y: 269, distance: 740.6
click at [944, 269] on div "The ambient lockout is saving you power currently. It's preventing the cooling …" at bounding box center [784, 250] width 1213 height 76
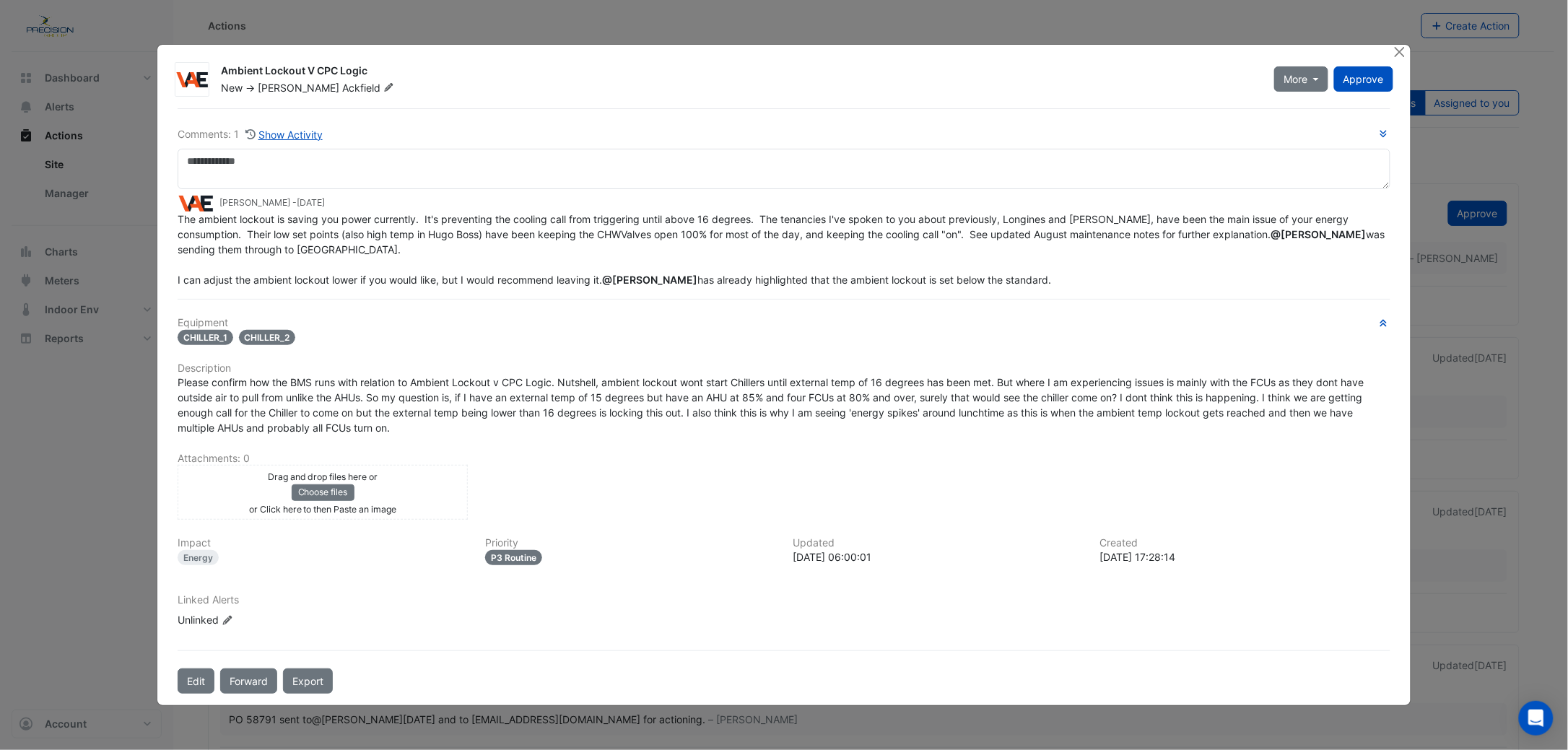
click at [280, 283] on span "The ambient lockout is saving you power currently. It's preventing the cooling …" at bounding box center [782, 250] width 1210 height 73
drag, startPoint x: 184, startPoint y: 280, endPoint x: 510, endPoint y: 284, distance: 326.0
click at [510, 284] on span "The ambient lockout is saving you power currently. It's preventing the cooling …" at bounding box center [782, 250] width 1210 height 73
drag, startPoint x: 510, startPoint y: 284, endPoint x: 382, endPoint y: 289, distance: 128.1
click at [382, 288] on div "Comments: 1 Show Activity Chris Coyle - 2 weeks and 1 day ago The ambient locko…" at bounding box center [784, 401] width 1230 height 586
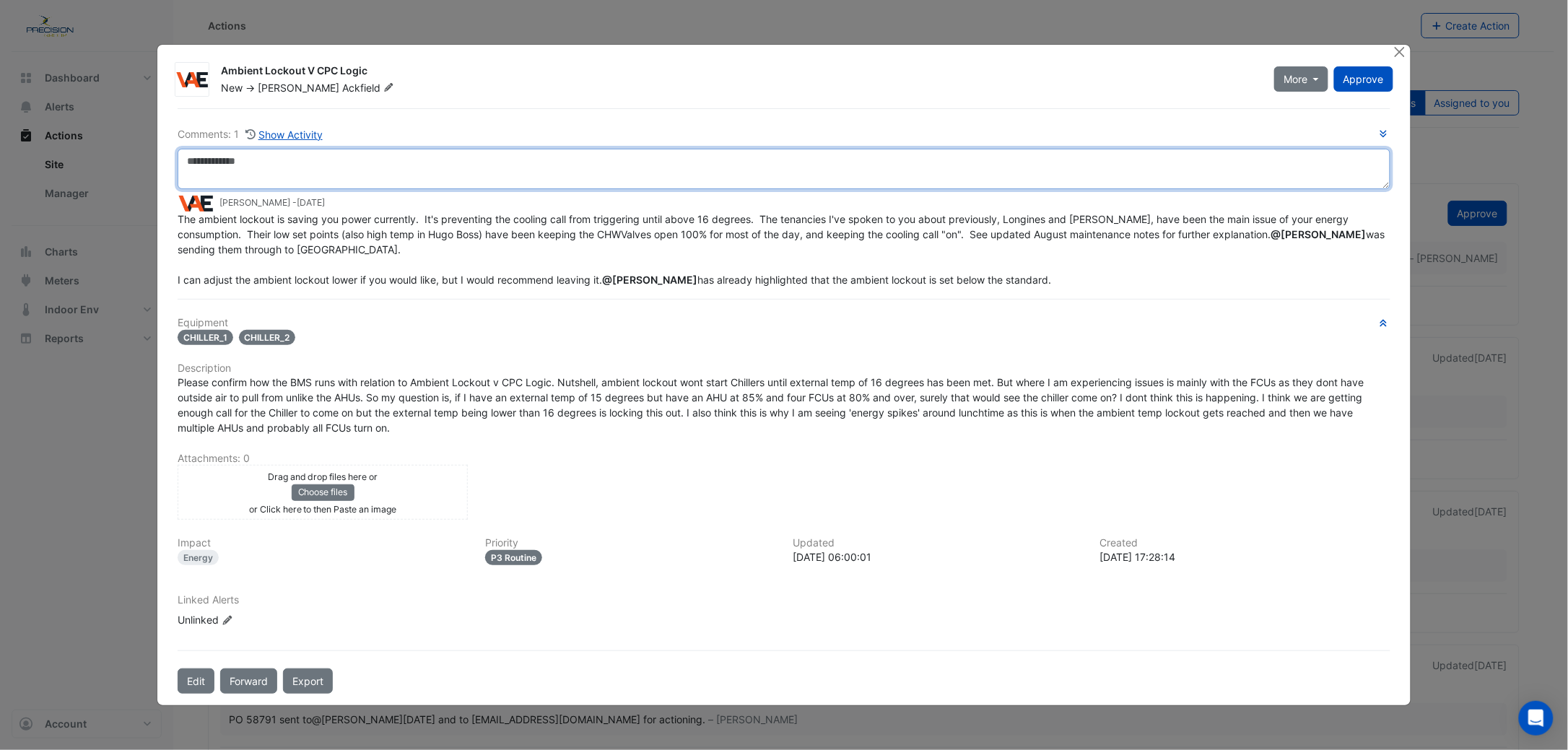
click at [216, 171] on textarea at bounding box center [784, 168] width 1213 height 40
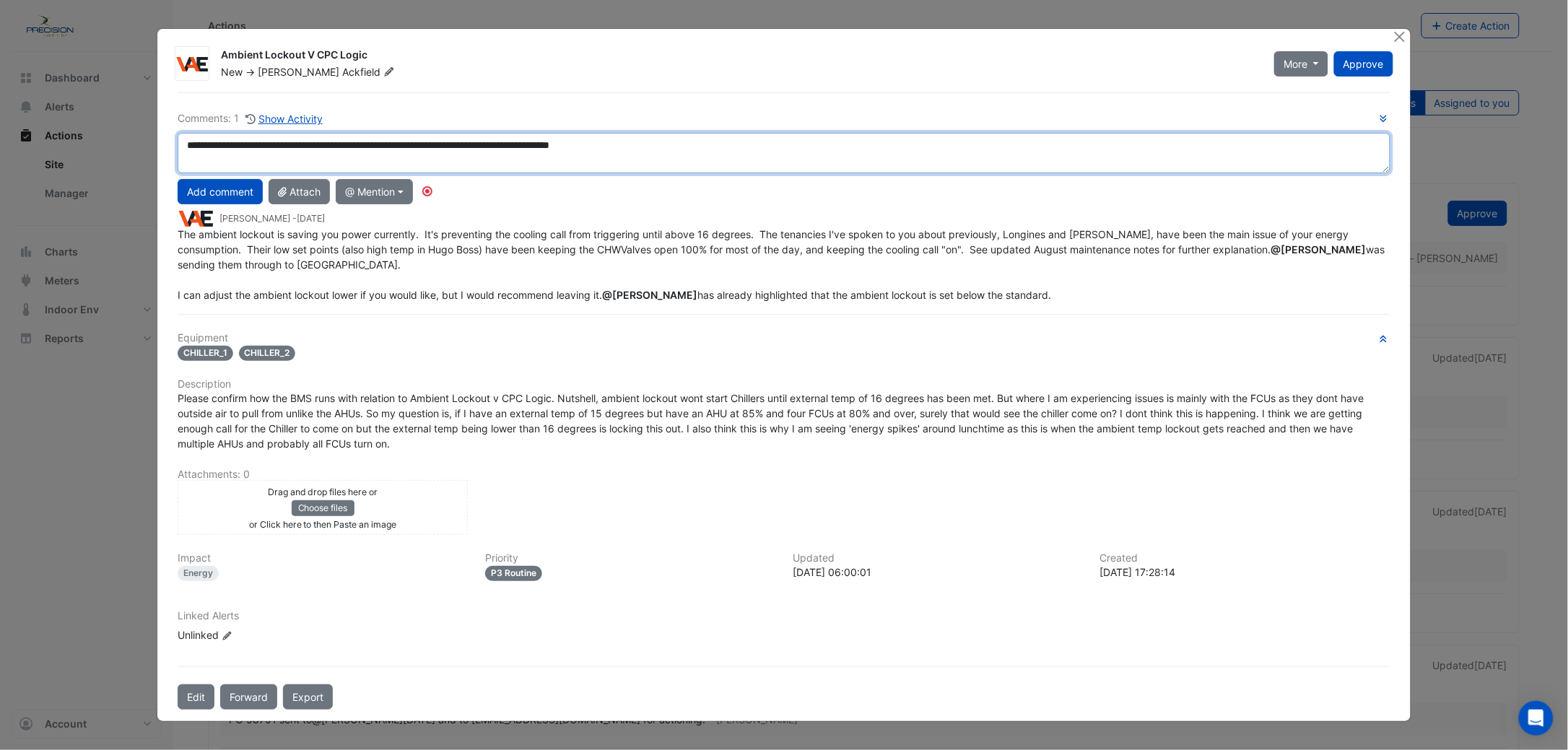
type textarea "**********"
